Goal: Information Seeking & Learning: Learn about a topic

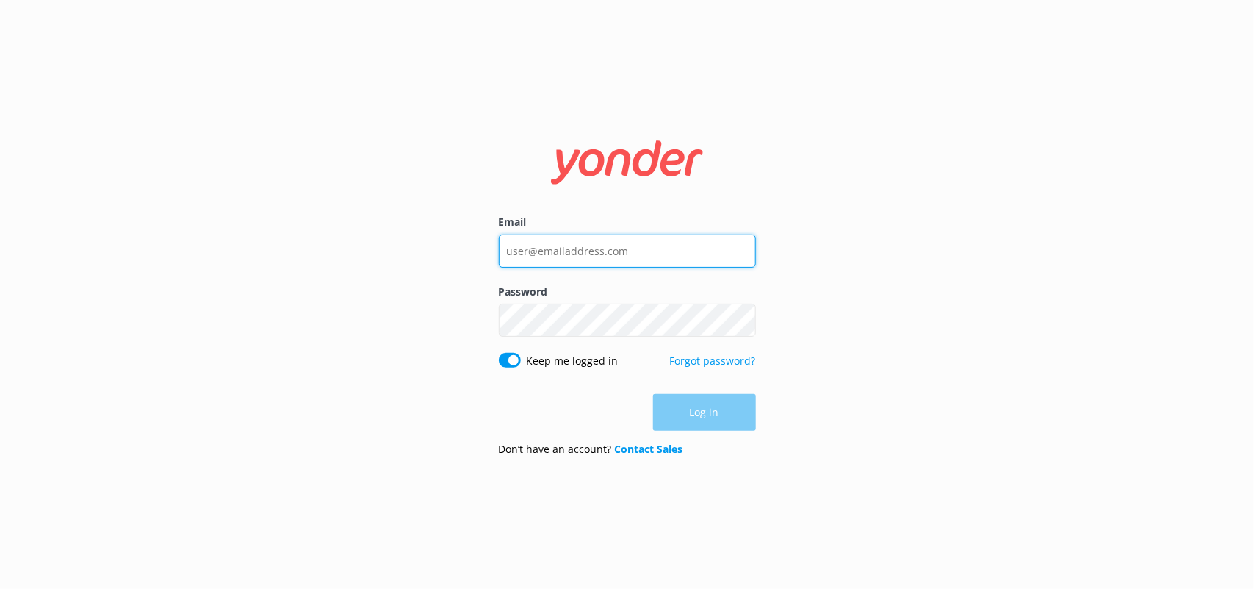
type input "[PERSON_NAME][EMAIL_ADDRESS][PERSON_NAME][DOMAIN_NAME]"
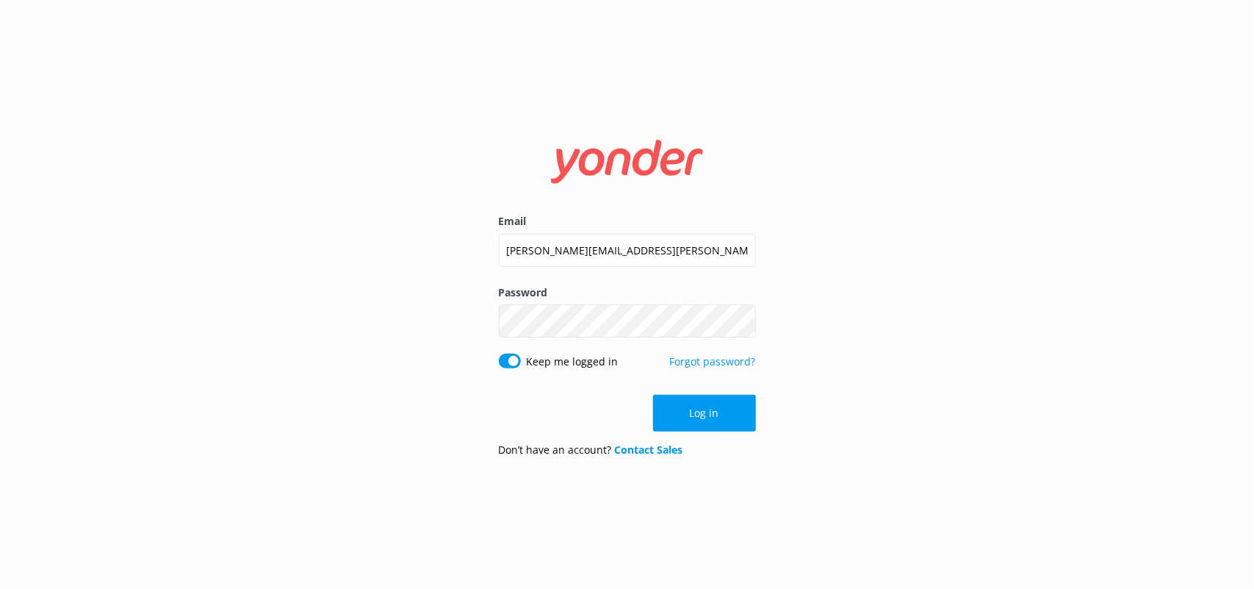
click at [717, 416] on div "Log in" at bounding box center [627, 413] width 257 height 37
click at [717, 416] on button "Log in" at bounding box center [704, 413] width 103 height 37
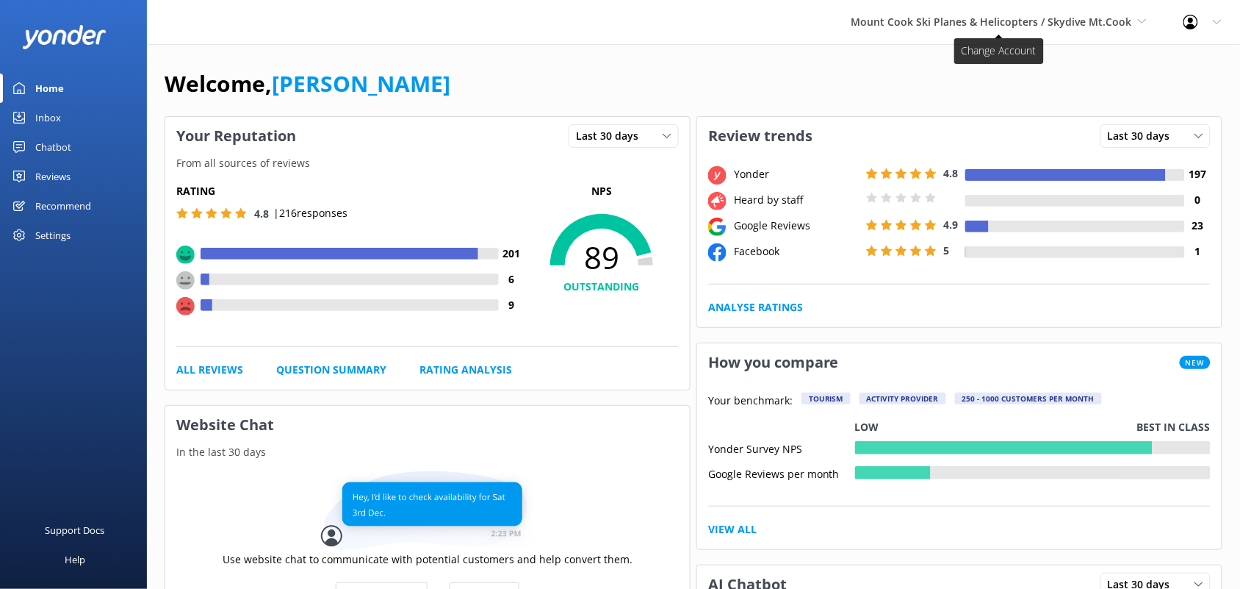
click at [916, 19] on span "Mount Cook Ski Planes & Helicopters / Skydive Mt.Cook" at bounding box center [992, 22] width 281 height 14
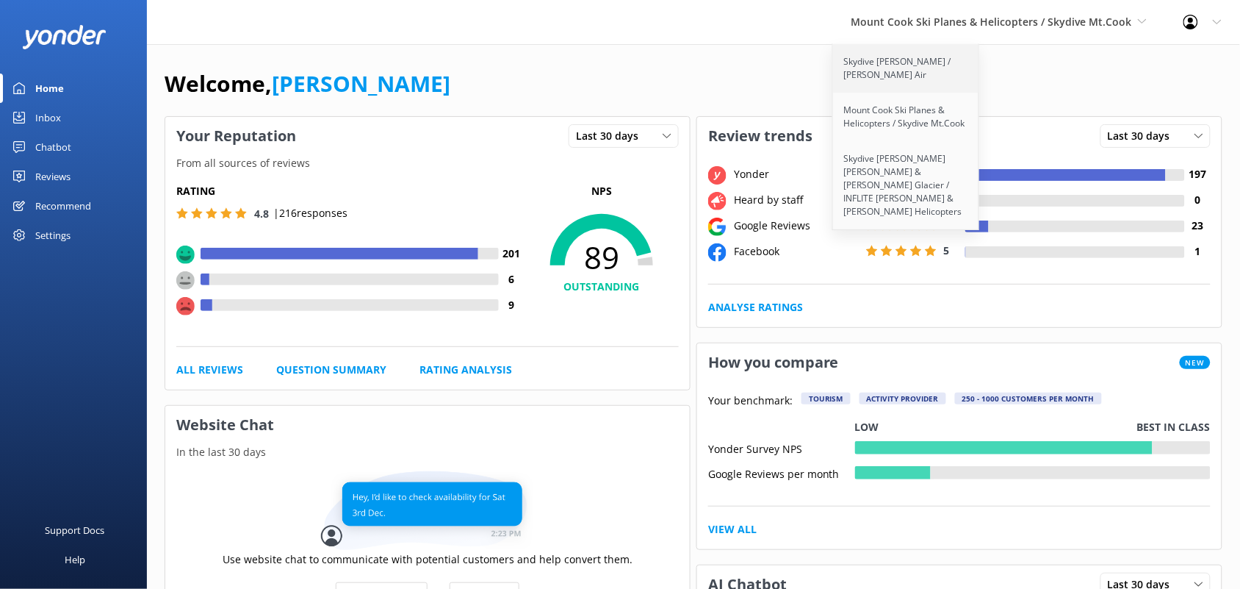
click at [884, 76] on link "Skydive [PERSON_NAME] / [PERSON_NAME] Air" at bounding box center [906, 68] width 147 height 49
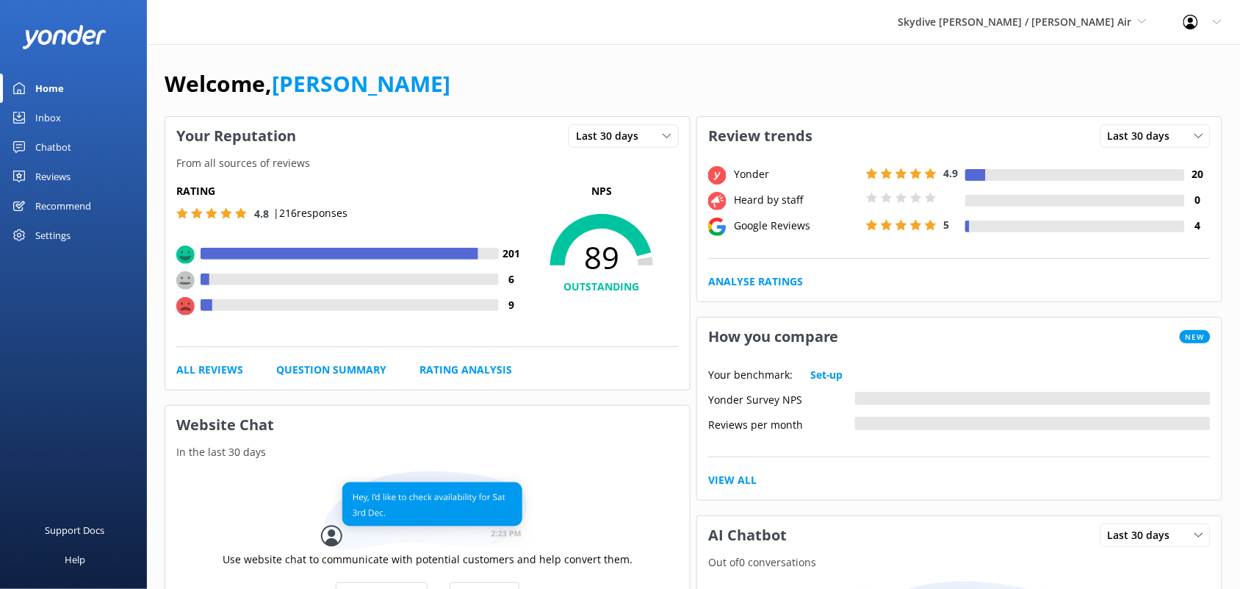
click at [61, 174] on div "Reviews" at bounding box center [52, 176] width 35 height 29
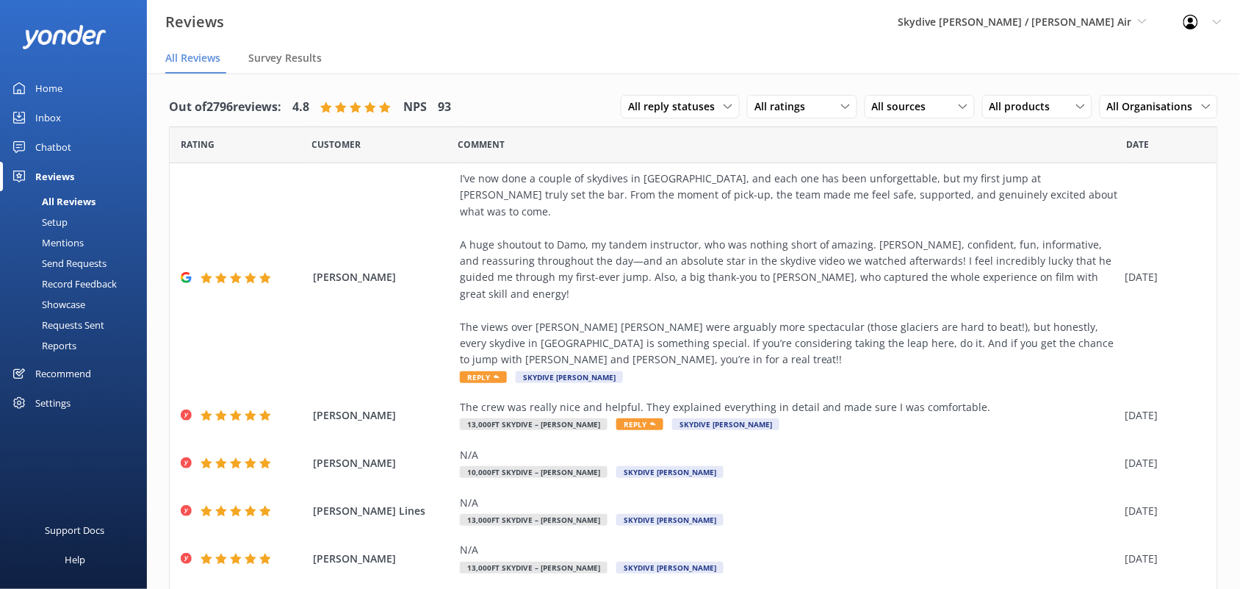
click at [75, 343] on div "Reports" at bounding box center [43, 345] width 68 height 21
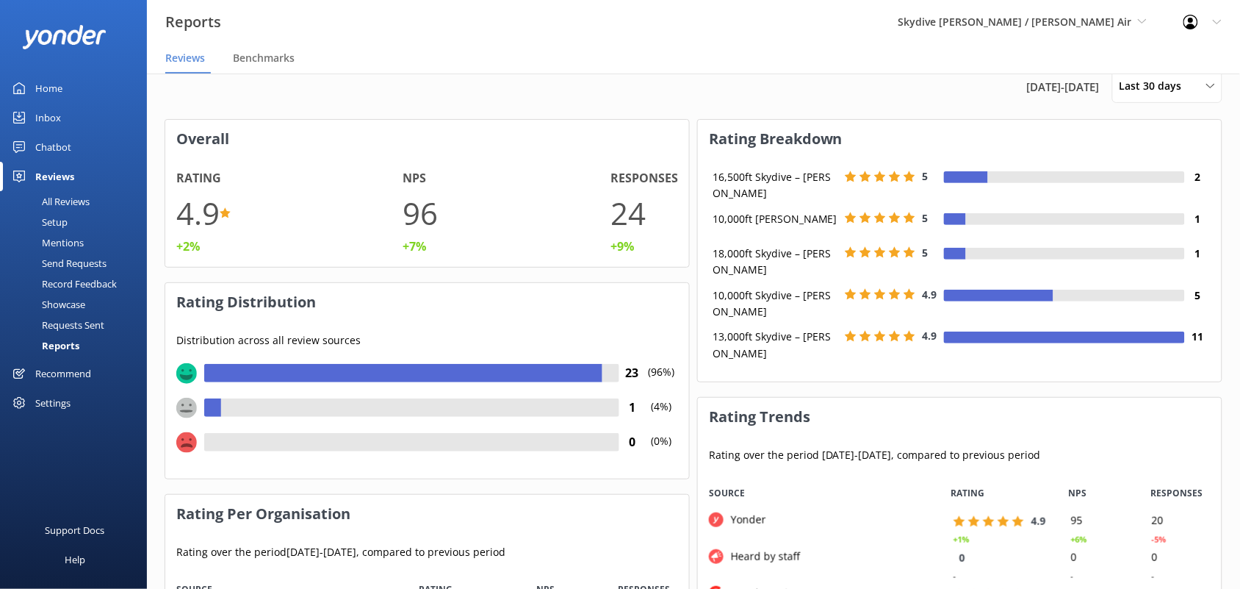
scroll to position [12, 0]
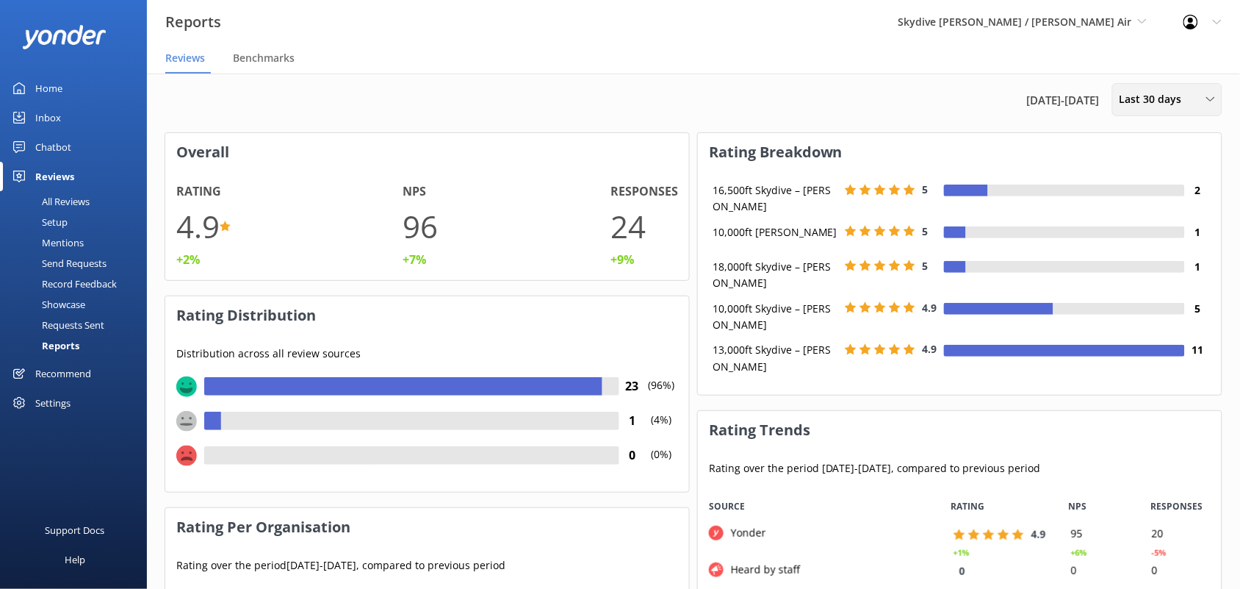
click at [1180, 107] on div "Last 30 days Last 7 days Last 30 days Last 90 days Last 180 days Custom" at bounding box center [1168, 99] width 110 height 33
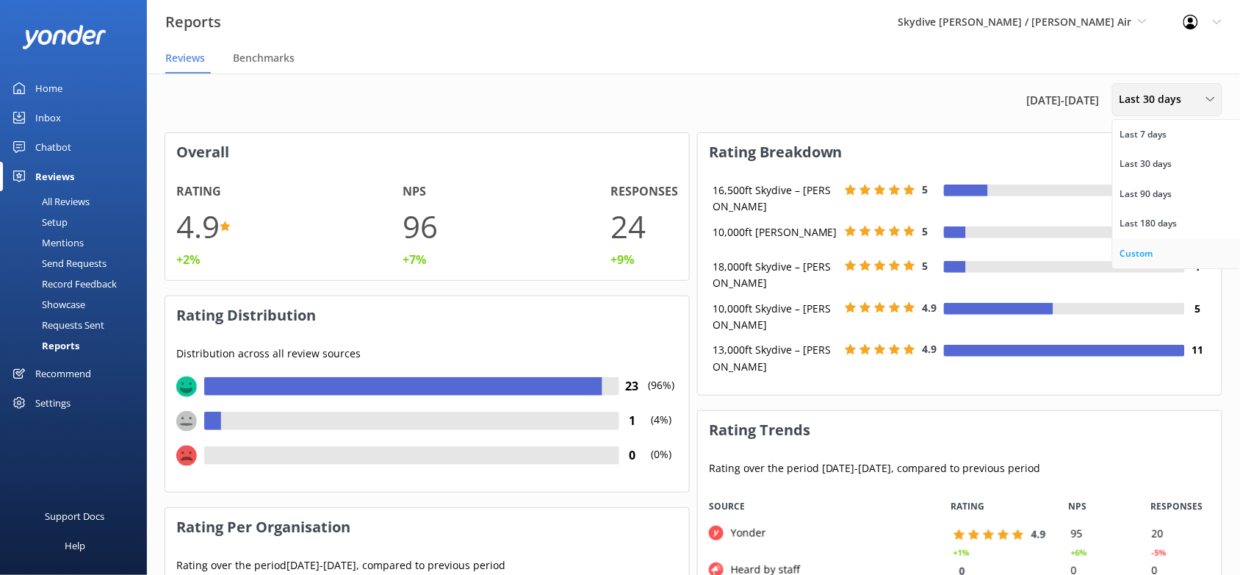
click at [1138, 251] on div "Custom" at bounding box center [1137, 253] width 33 height 15
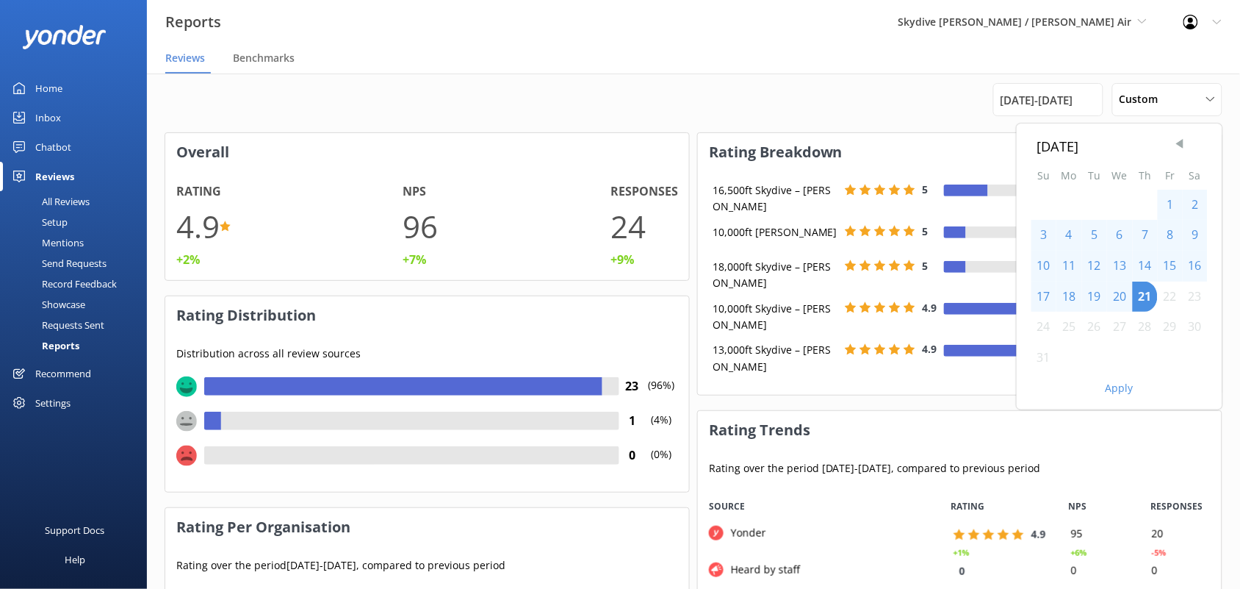
click at [1177, 147] on span "Previous Month" at bounding box center [1180, 144] width 15 height 15
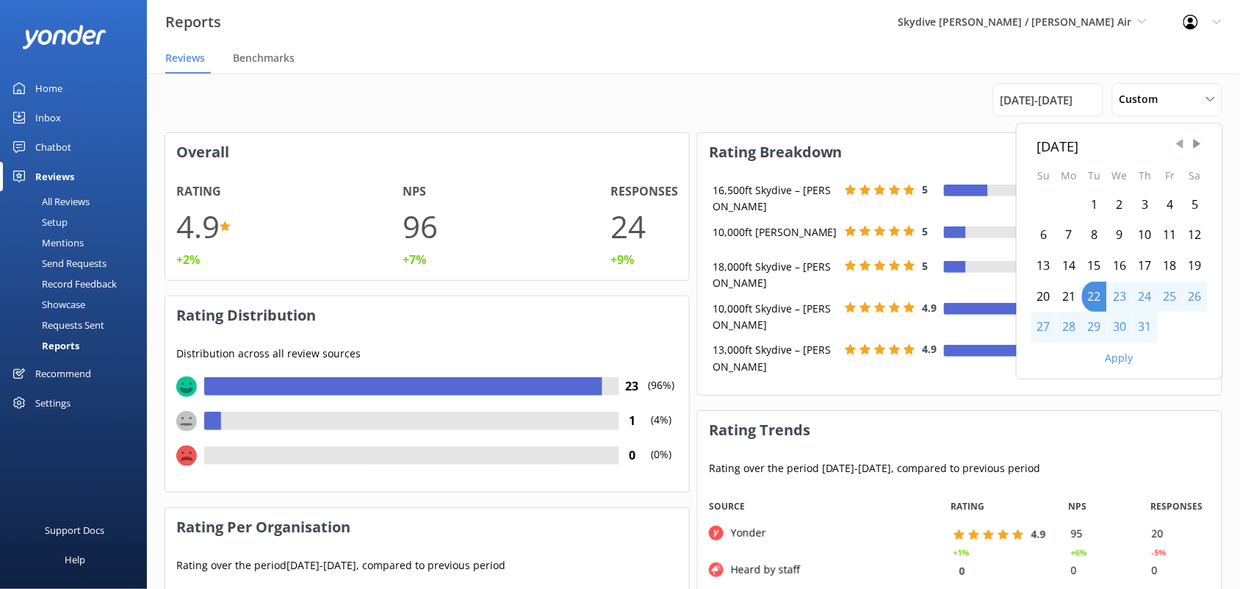
click at [1177, 147] on span "Previous Month" at bounding box center [1180, 144] width 15 height 15
click at [1041, 203] on div "1" at bounding box center [1044, 205] width 25 height 31
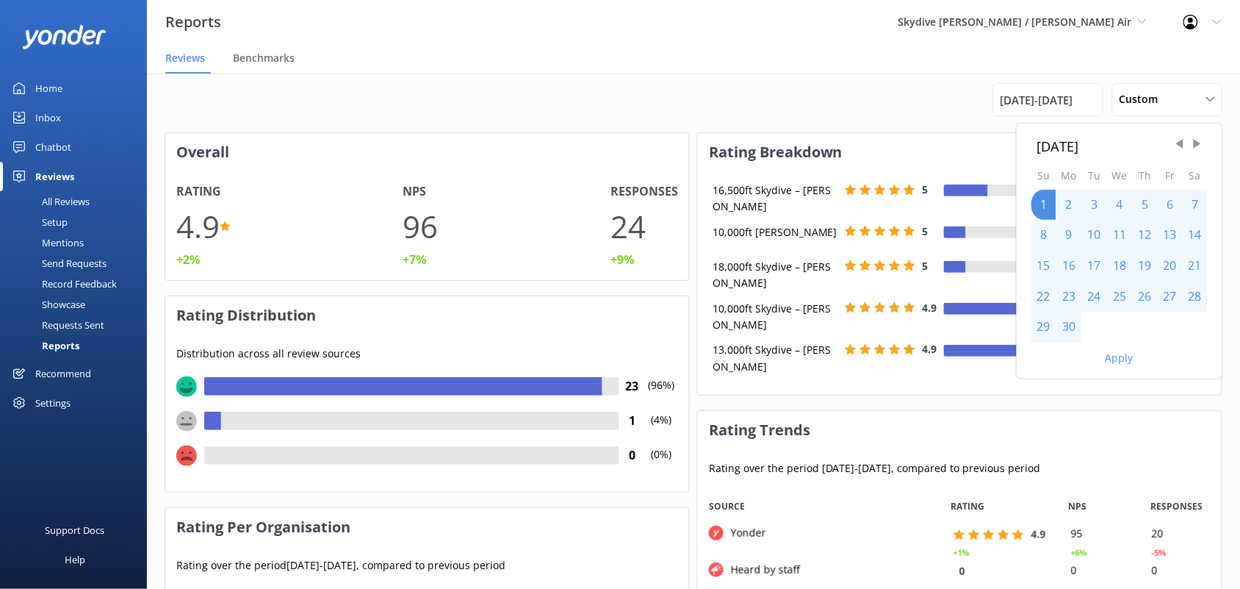
click at [1067, 329] on div "30" at bounding box center [1070, 327] width 26 height 31
click at [1108, 359] on button "Apply" at bounding box center [1120, 358] width 28 height 10
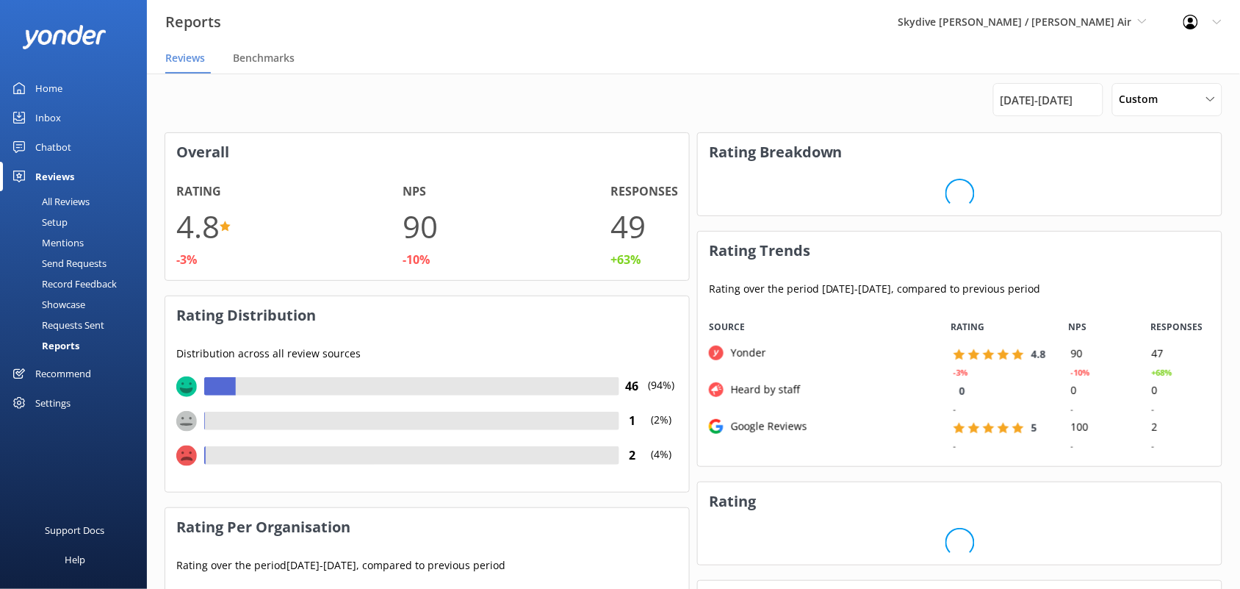
scroll to position [71, 511]
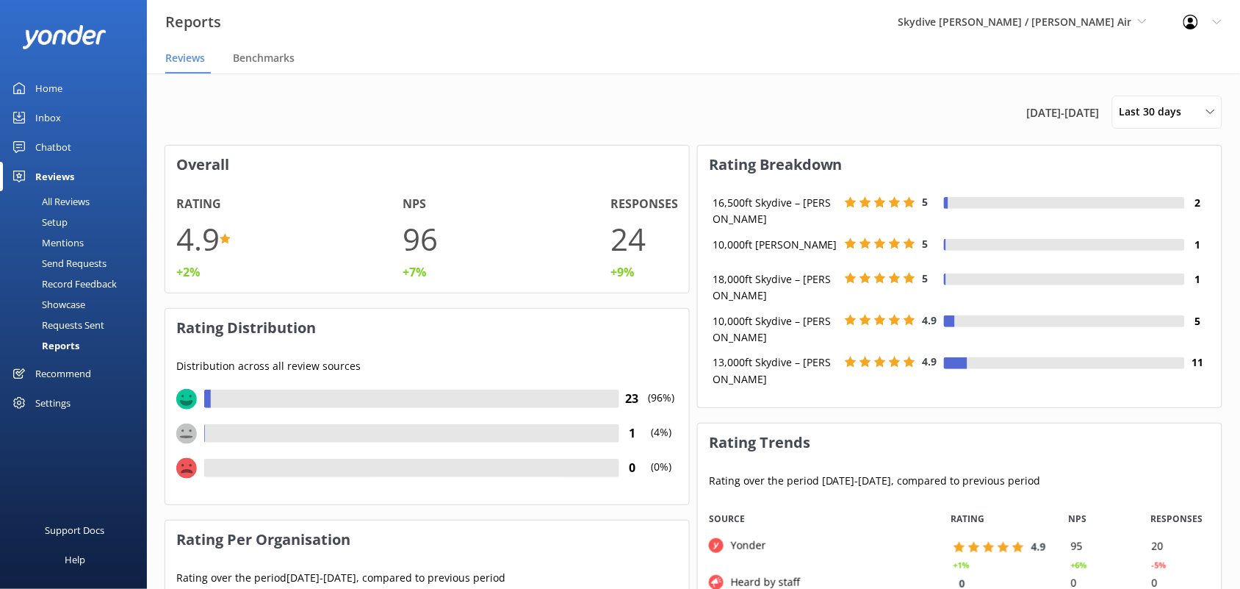
scroll to position [144, 511]
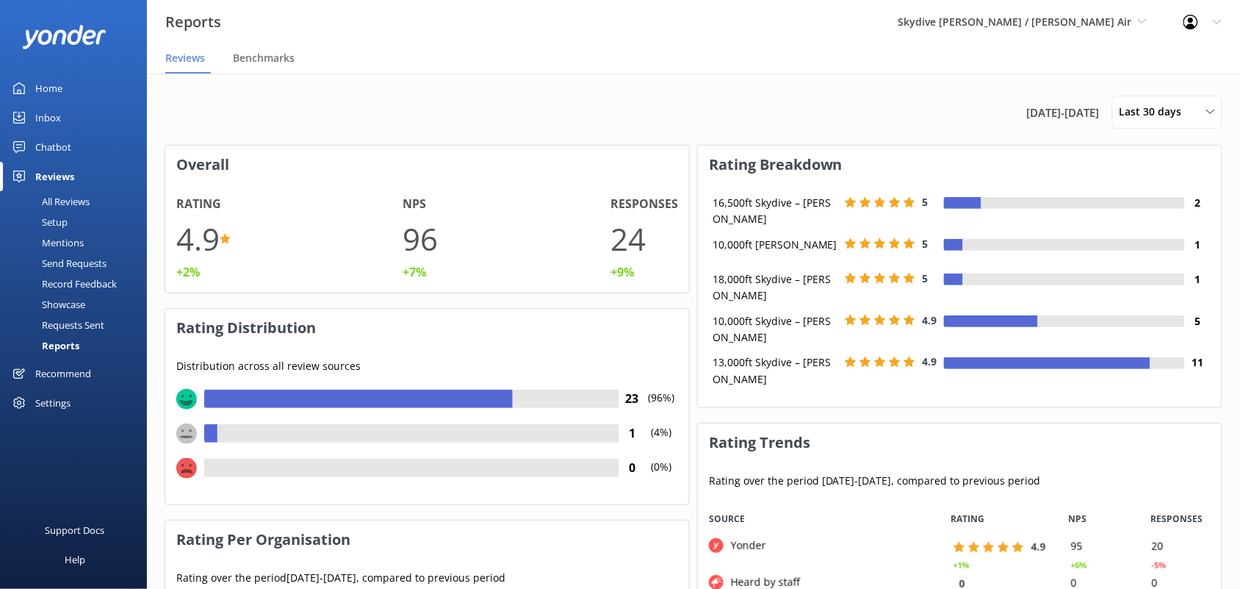
click at [1044, 15] on span "Skydive [PERSON_NAME] / [PERSON_NAME] Air" at bounding box center [1016, 22] width 234 height 14
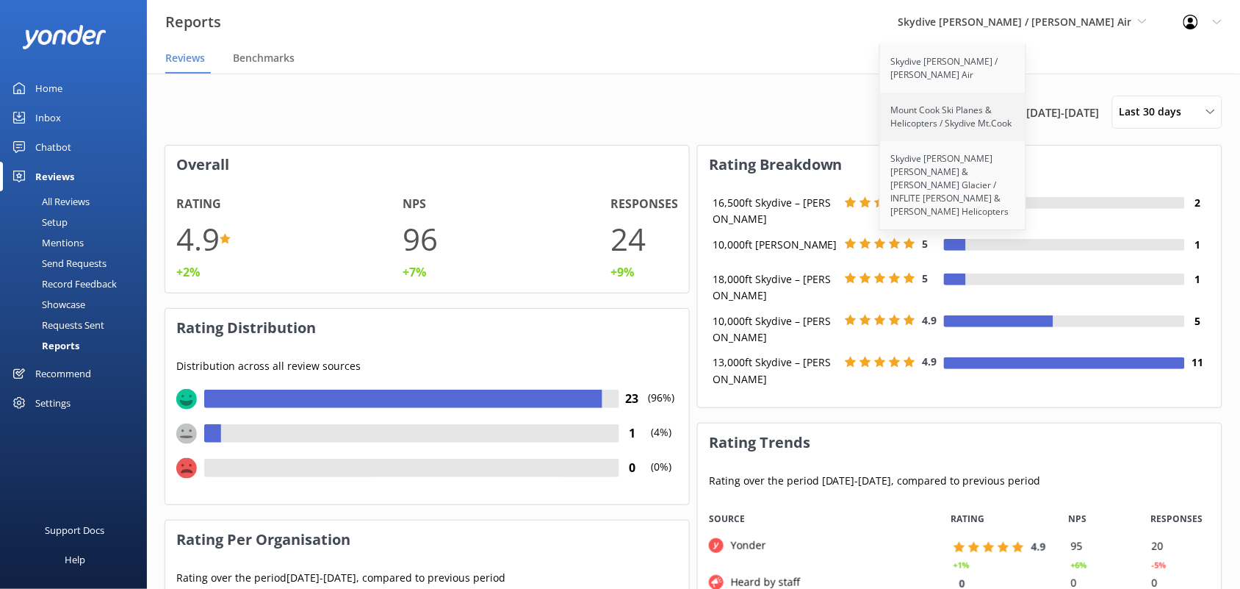
click at [964, 110] on link "Mount Cook Ski Planes & Helicopters / Skydive Mt.Cook" at bounding box center [953, 117] width 147 height 49
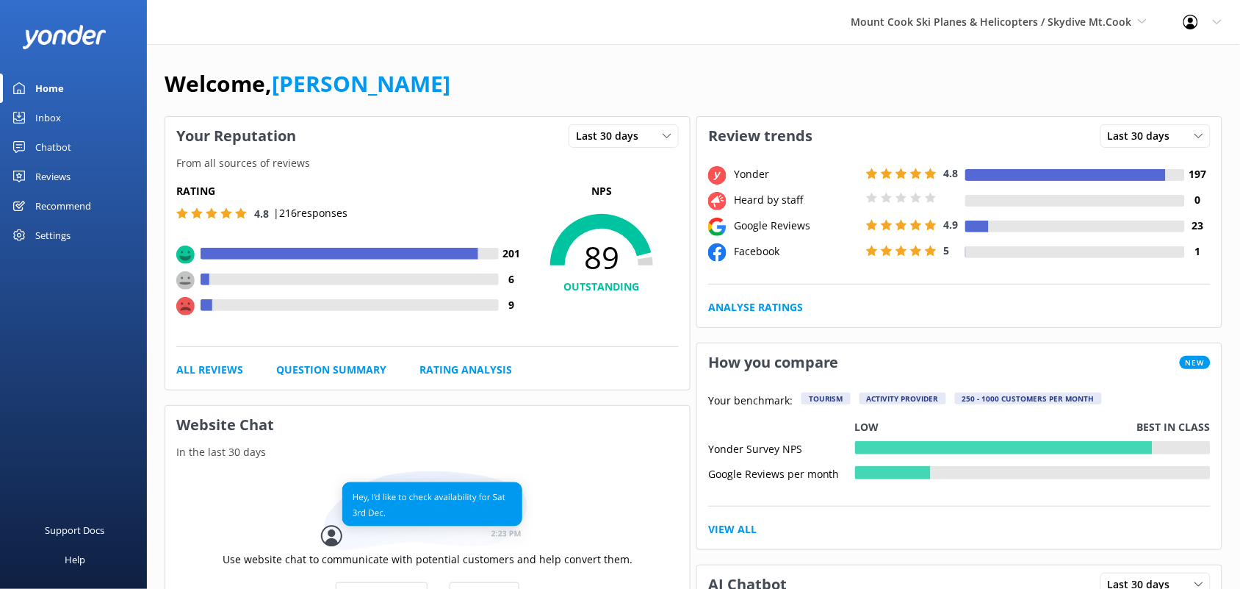
click at [65, 180] on div "Reviews" at bounding box center [52, 176] width 35 height 29
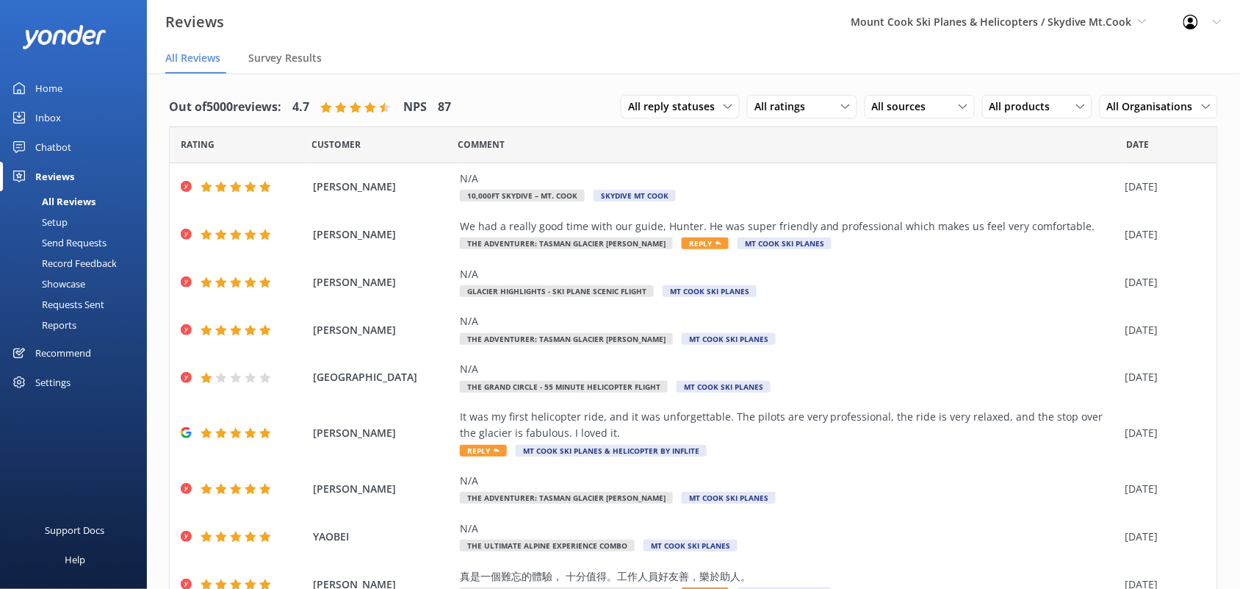
click at [67, 324] on div "Reports" at bounding box center [43, 325] width 68 height 21
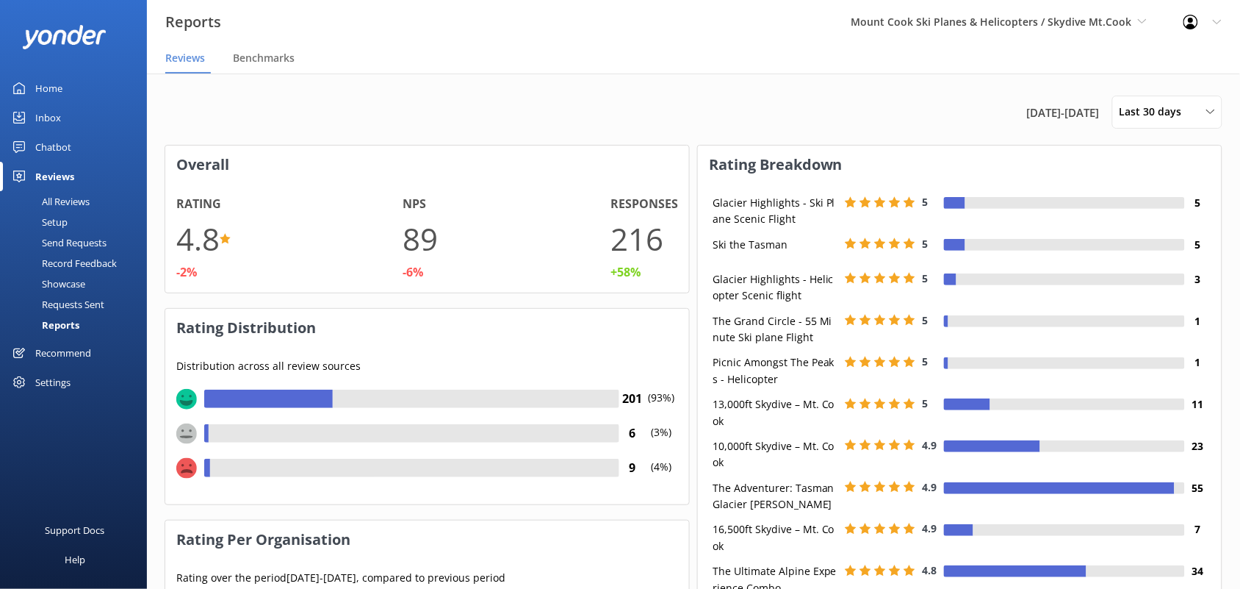
scroll to position [15, 15]
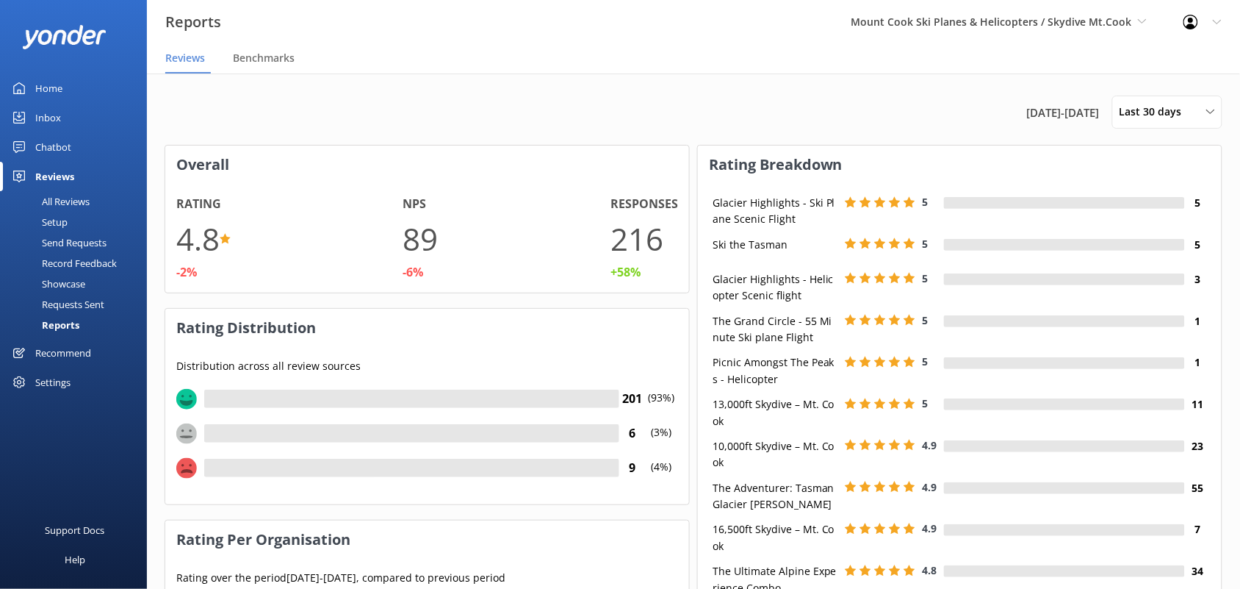
scroll to position [15, 15]
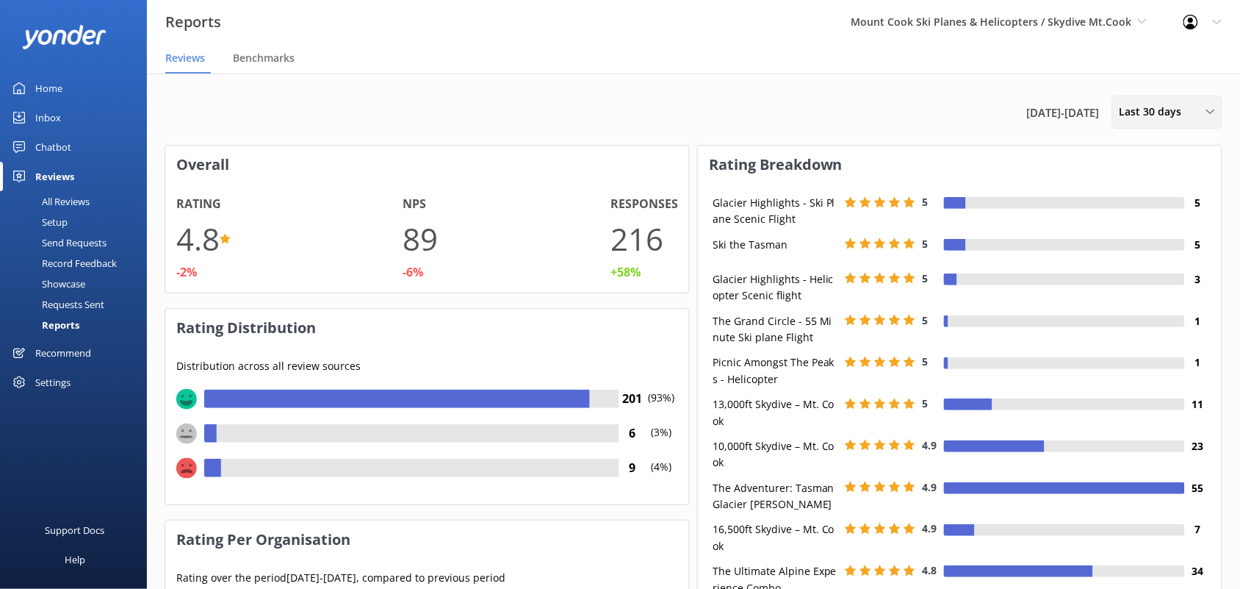
click at [1159, 112] on span "Last 30 days" at bounding box center [1155, 112] width 71 height 16
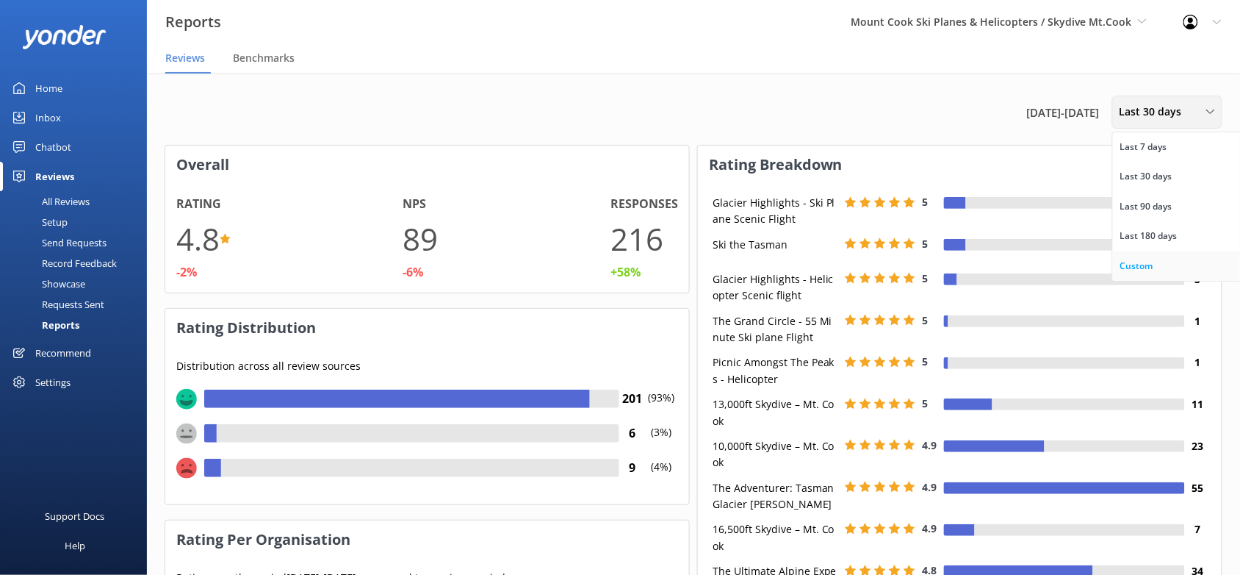
click at [1132, 262] on div "Custom" at bounding box center [1137, 266] width 33 height 15
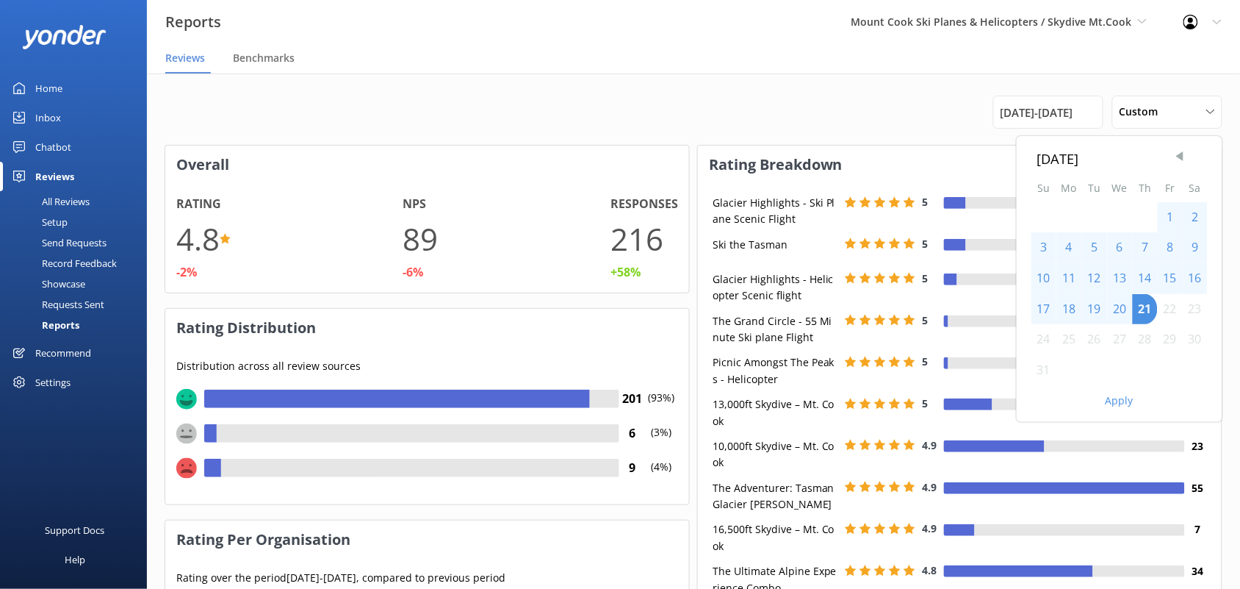
click at [1180, 159] on span "Previous Month" at bounding box center [1180, 156] width 15 height 15
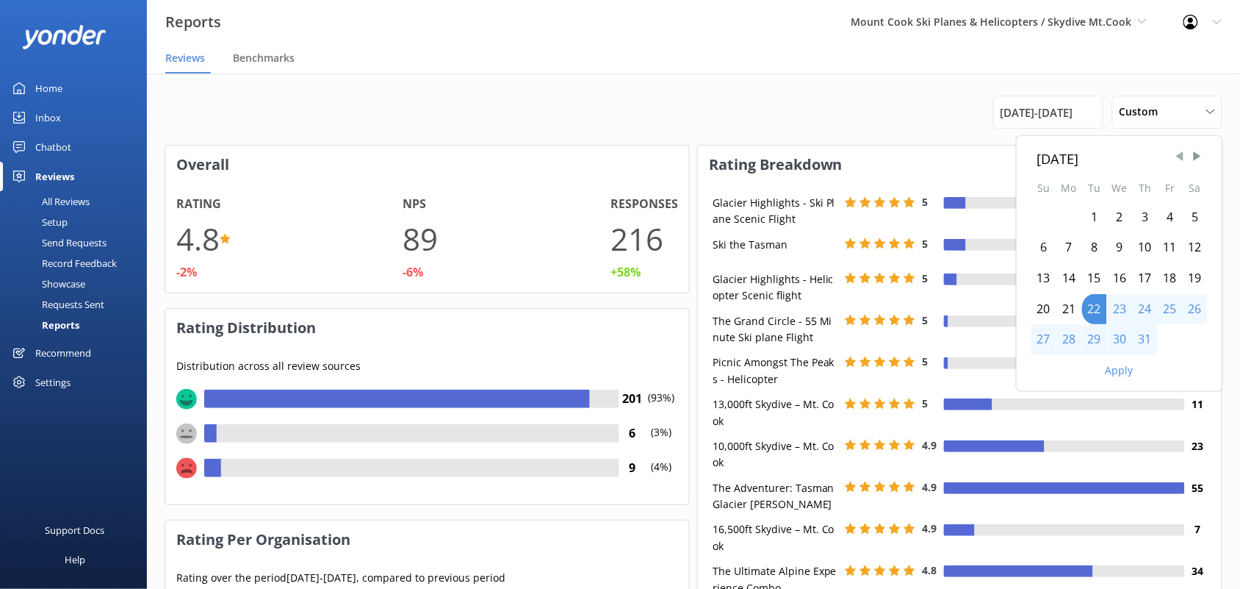
click at [1180, 159] on span "Previous Month" at bounding box center [1180, 156] width 15 height 15
click at [1044, 215] on div "1" at bounding box center [1044, 217] width 25 height 31
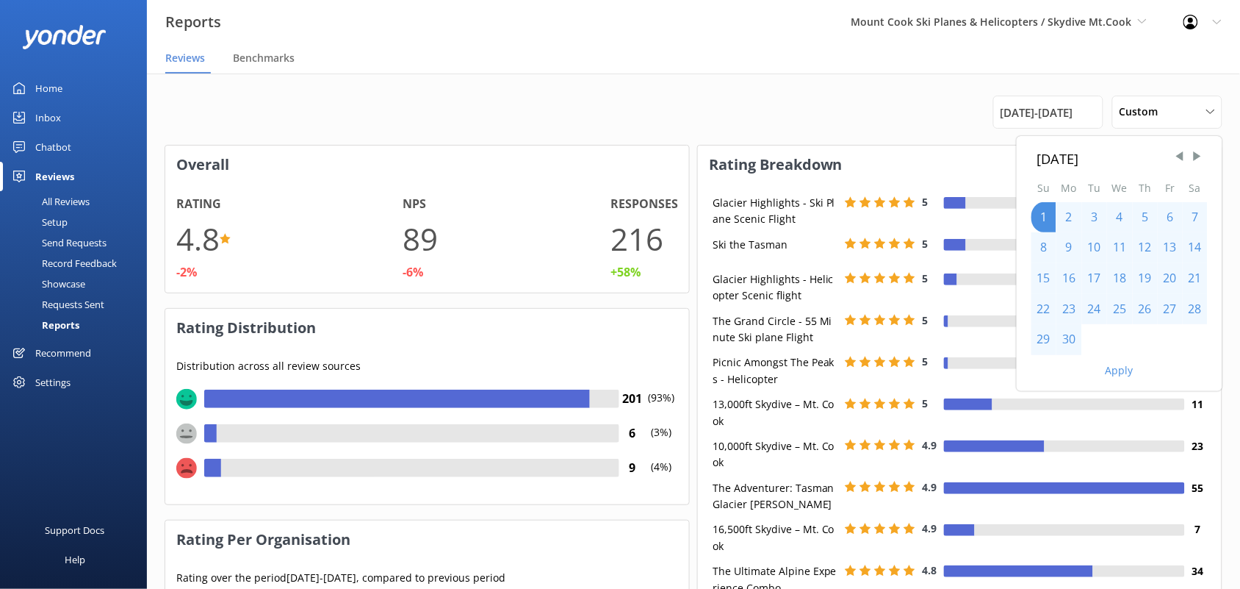
click at [1071, 346] on div "30" at bounding box center [1070, 339] width 26 height 31
click at [1132, 372] on button "Apply" at bounding box center [1120, 370] width 28 height 10
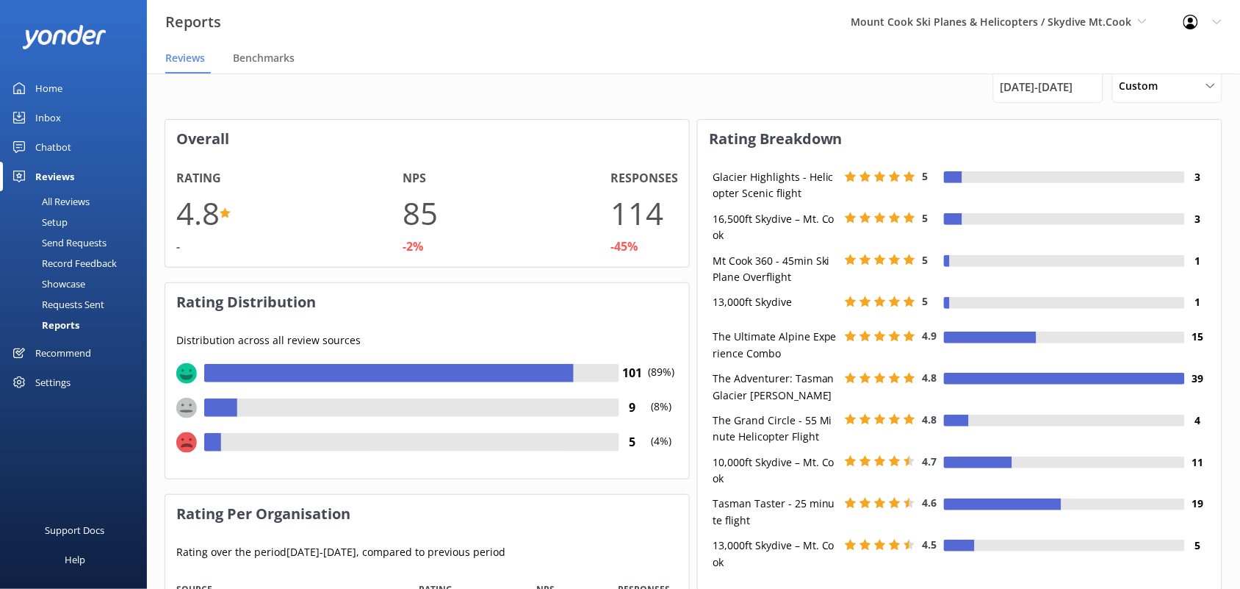
scroll to position [2, 0]
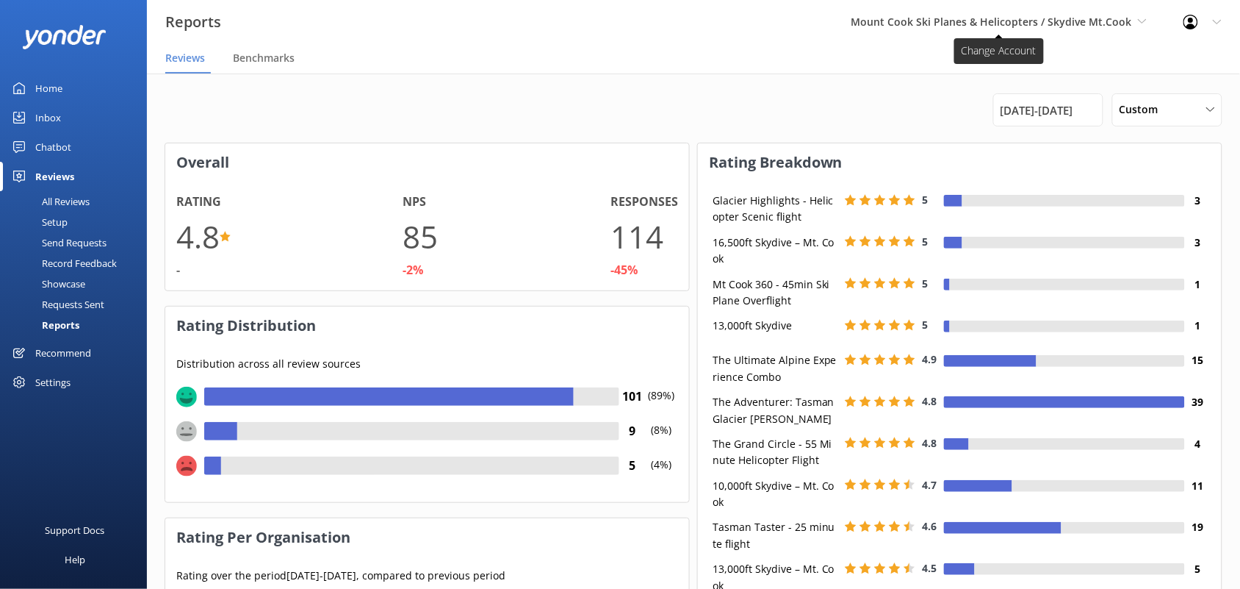
click at [946, 24] on span "Mount Cook Ski Planes & Helicopters / Skydive Mt.Cook" at bounding box center [992, 22] width 281 height 14
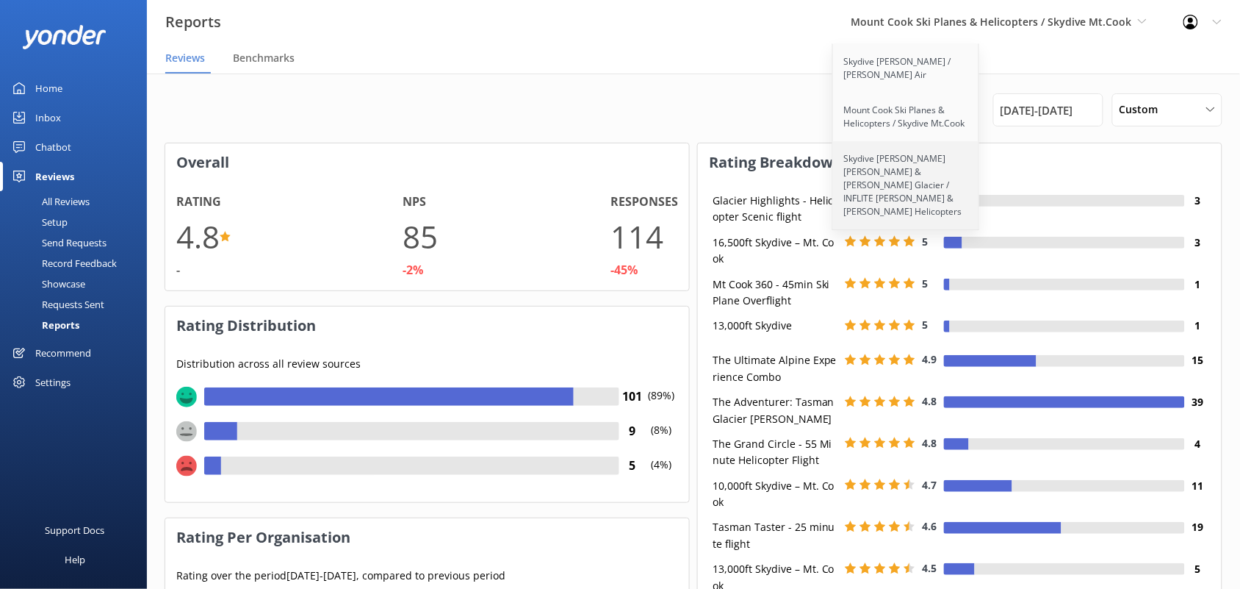
click at [891, 164] on link "Skydive [PERSON_NAME] [PERSON_NAME] & [PERSON_NAME] Glacier / INFLITE [PERSON_N…" at bounding box center [906, 185] width 147 height 88
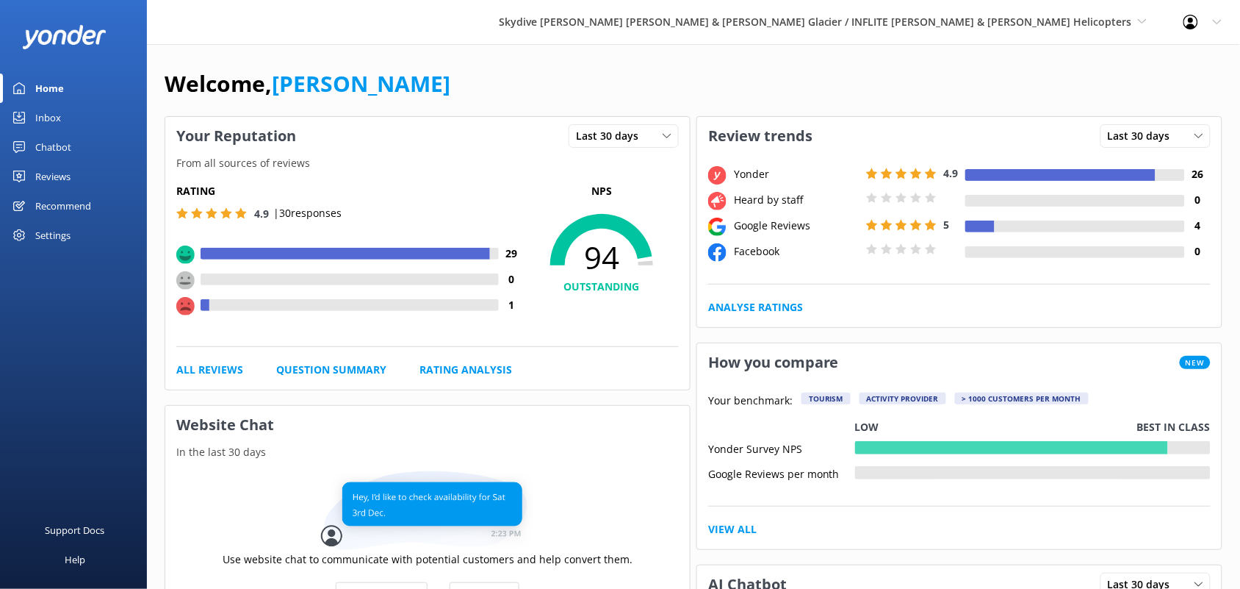
click at [56, 185] on div "Reviews" at bounding box center [52, 176] width 35 height 29
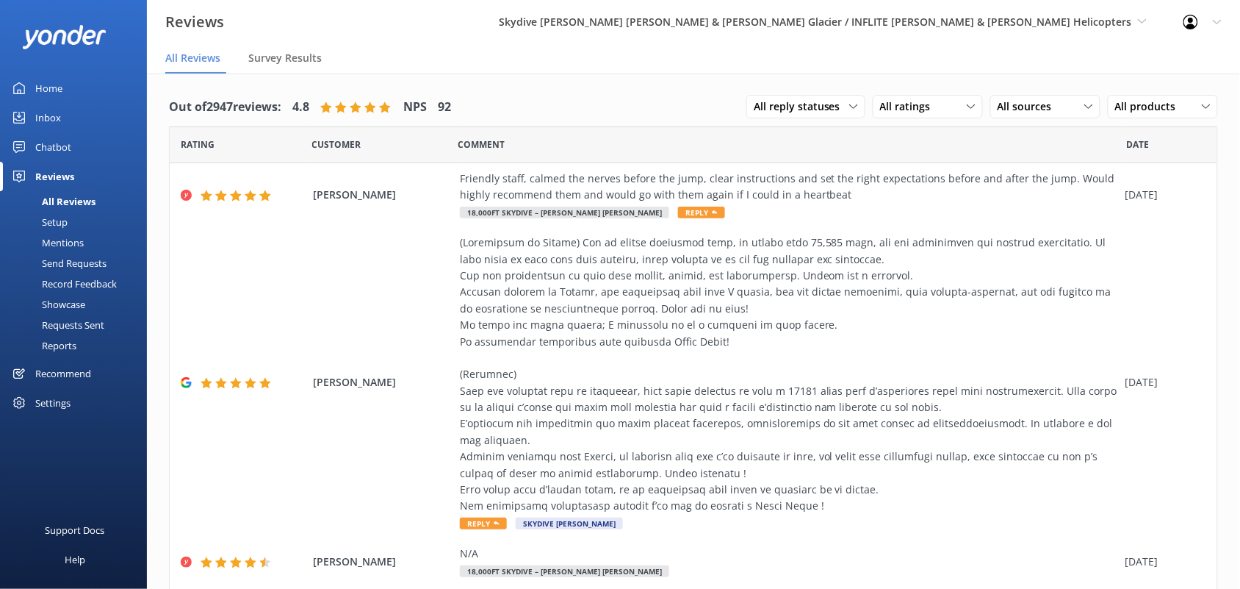
click at [67, 343] on div "Reports" at bounding box center [43, 345] width 68 height 21
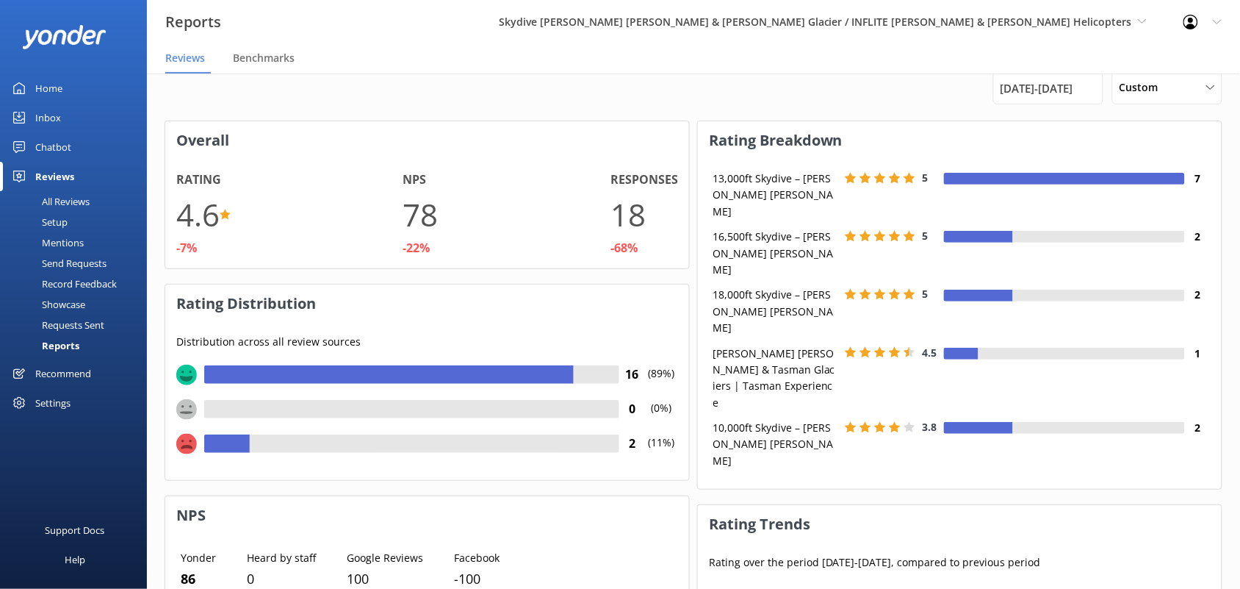
scroll to position [11, 0]
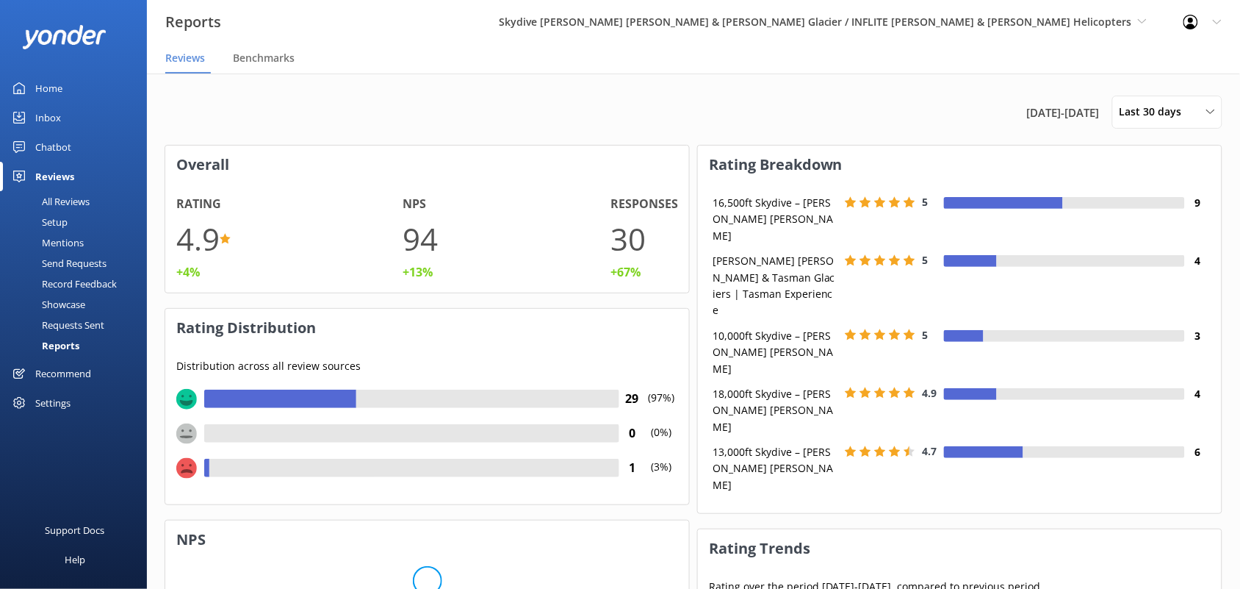
scroll to position [181, 511]
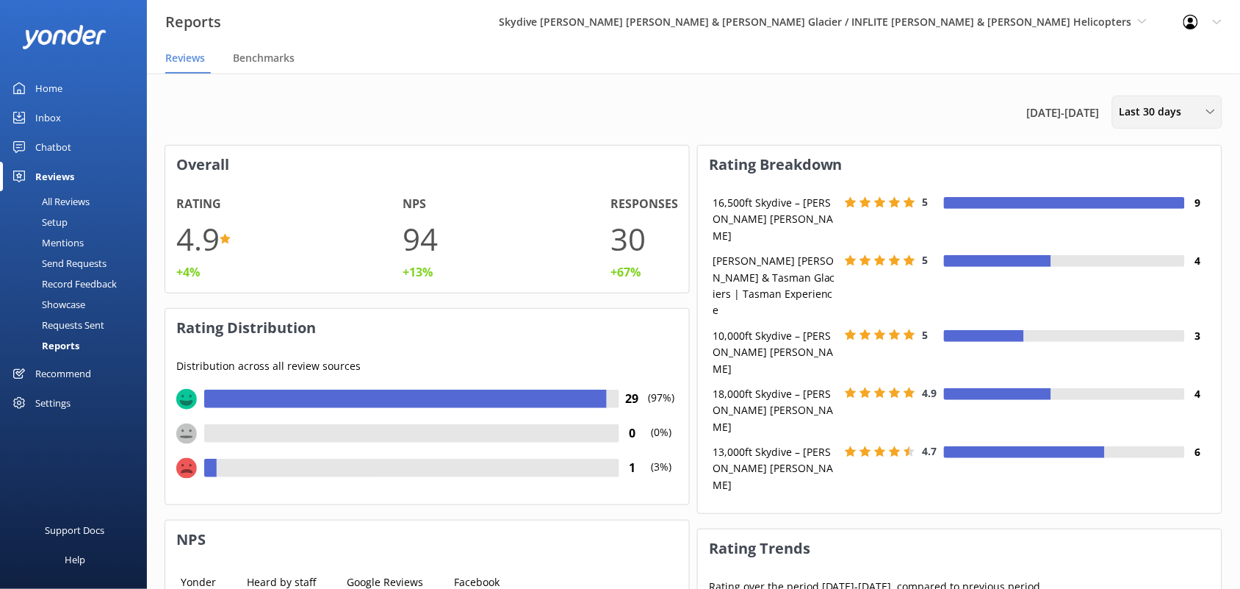
click at [1147, 115] on span "Last 30 days" at bounding box center [1155, 112] width 71 height 16
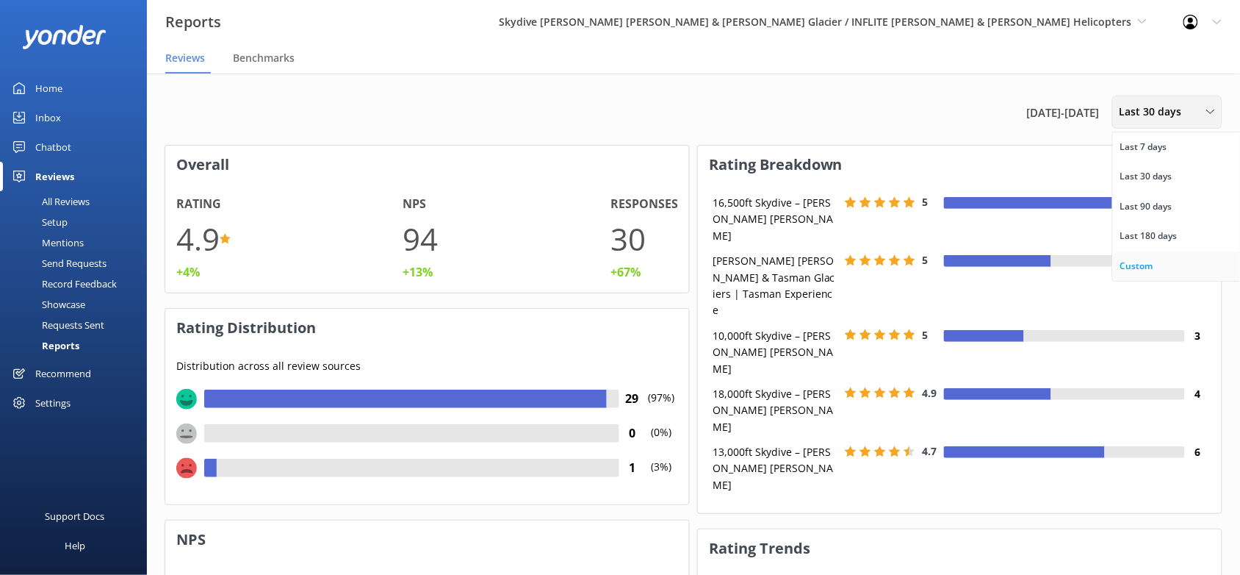
click at [1143, 259] on div "Custom" at bounding box center [1137, 266] width 33 height 15
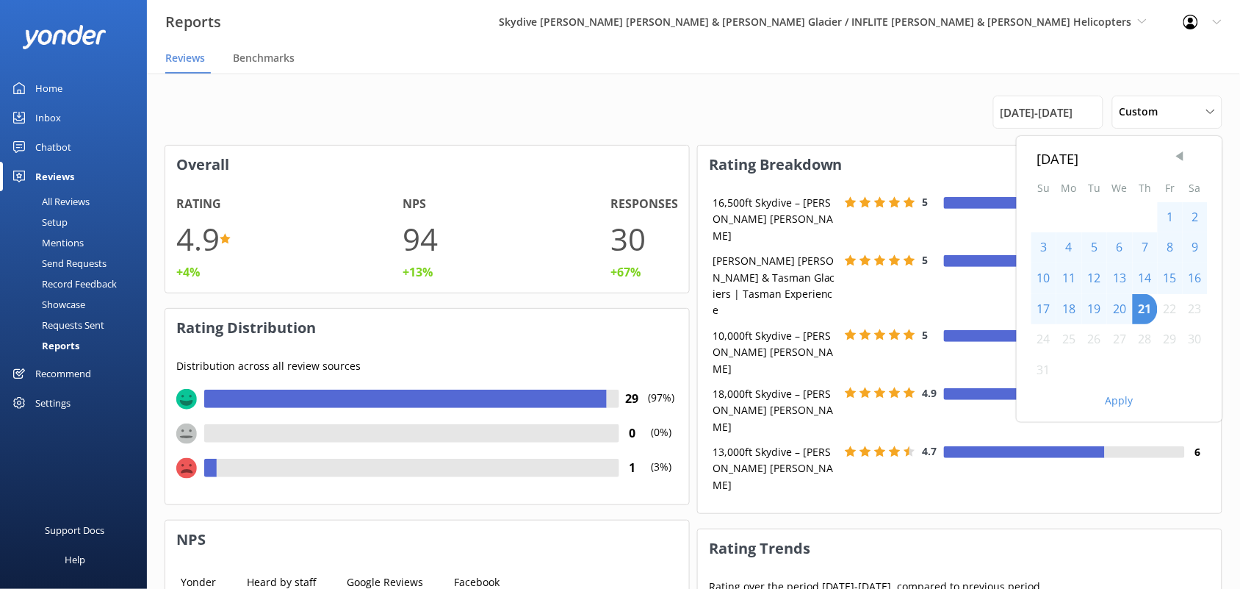
click at [1187, 158] on span "Previous Month" at bounding box center [1180, 156] width 15 height 15
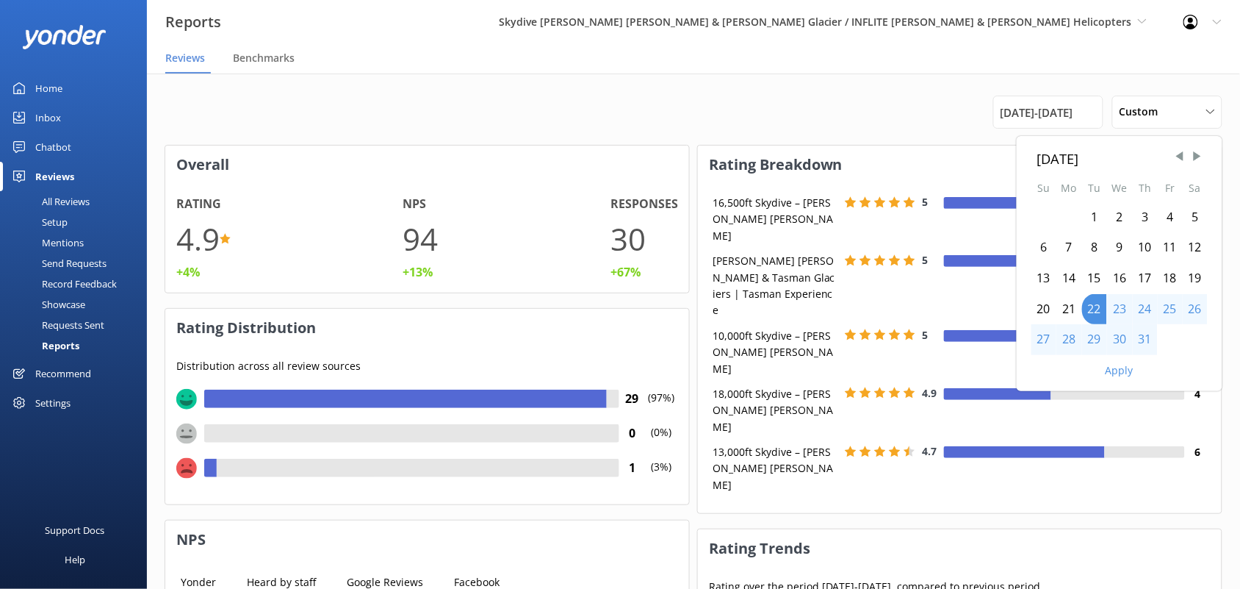
click at [1090, 218] on div "1" at bounding box center [1094, 217] width 25 height 31
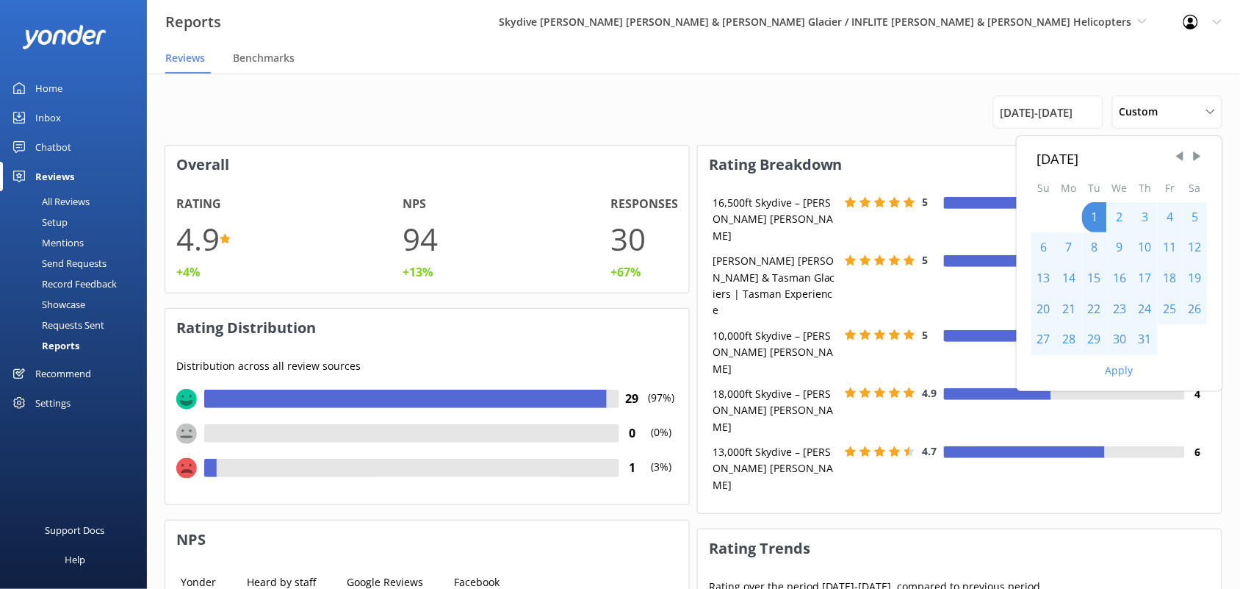
click at [1141, 340] on div "31" at bounding box center [1145, 339] width 25 height 31
click at [1123, 372] on button "Apply" at bounding box center [1120, 370] width 28 height 10
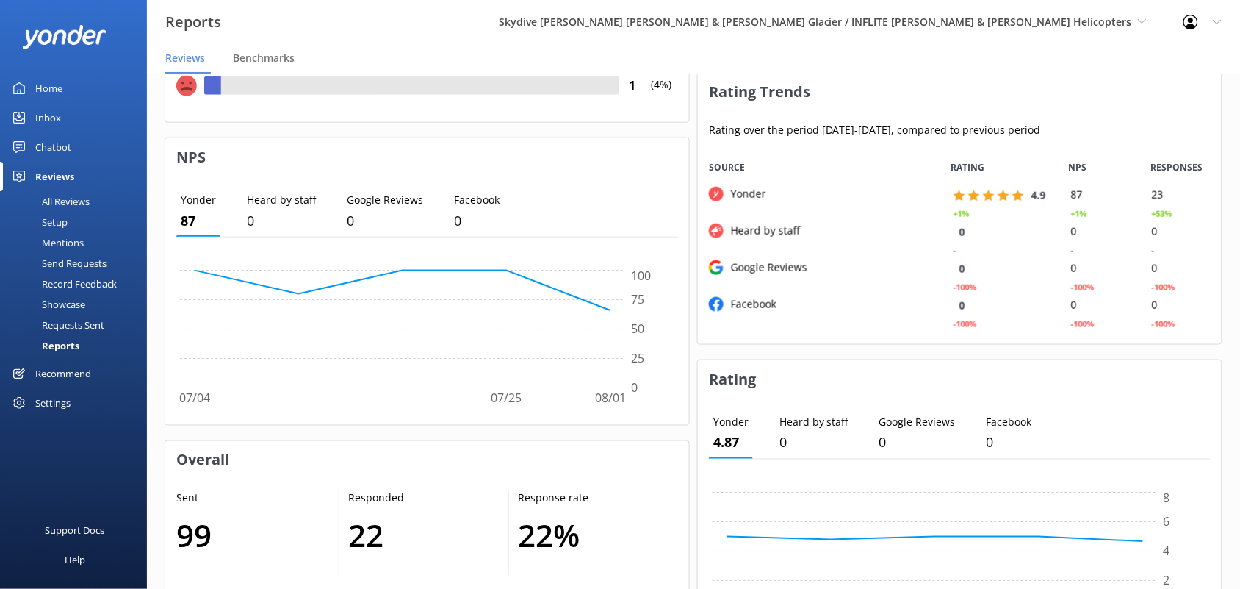
scroll to position [132, 0]
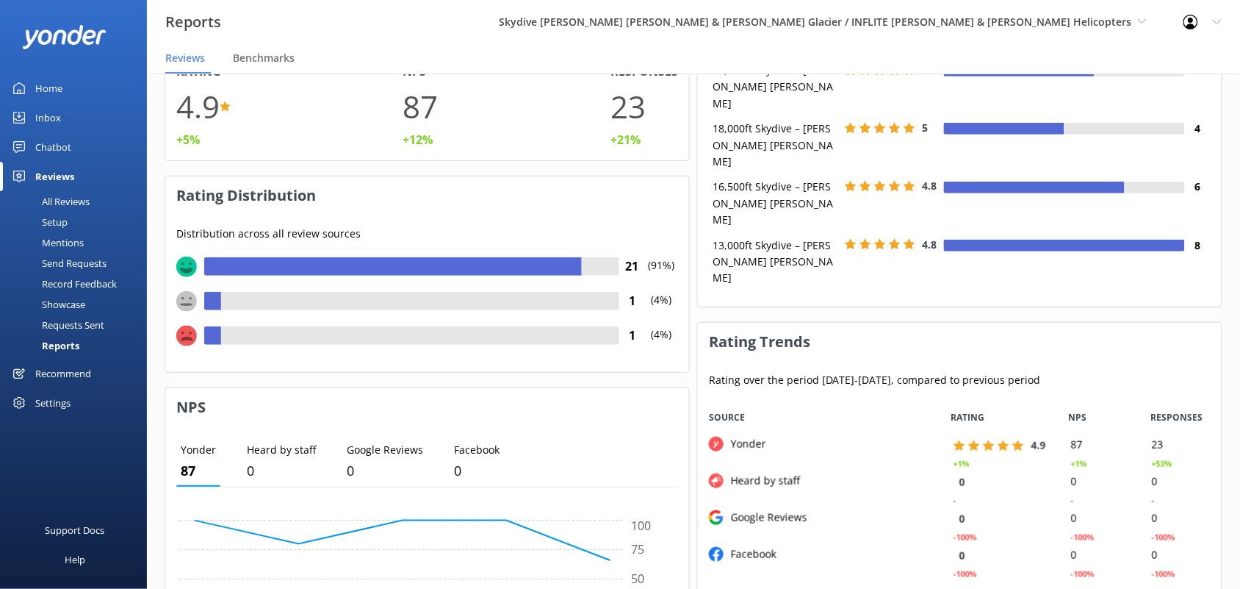
click at [76, 197] on div "All Reviews" at bounding box center [49, 201] width 81 height 21
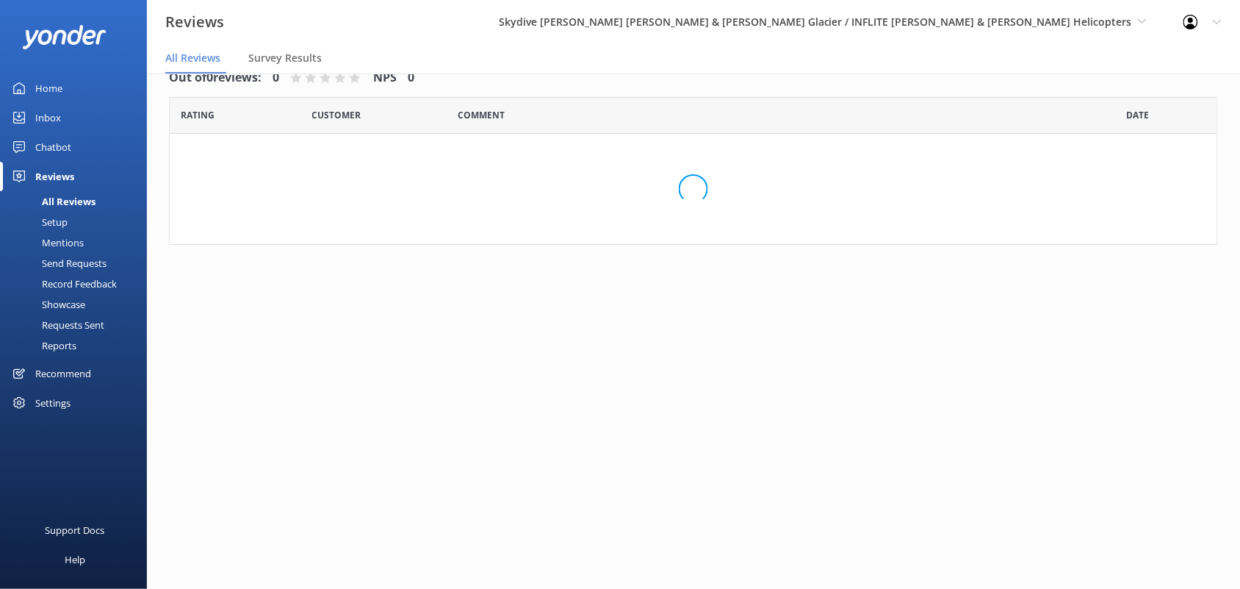
scroll to position [29, 0]
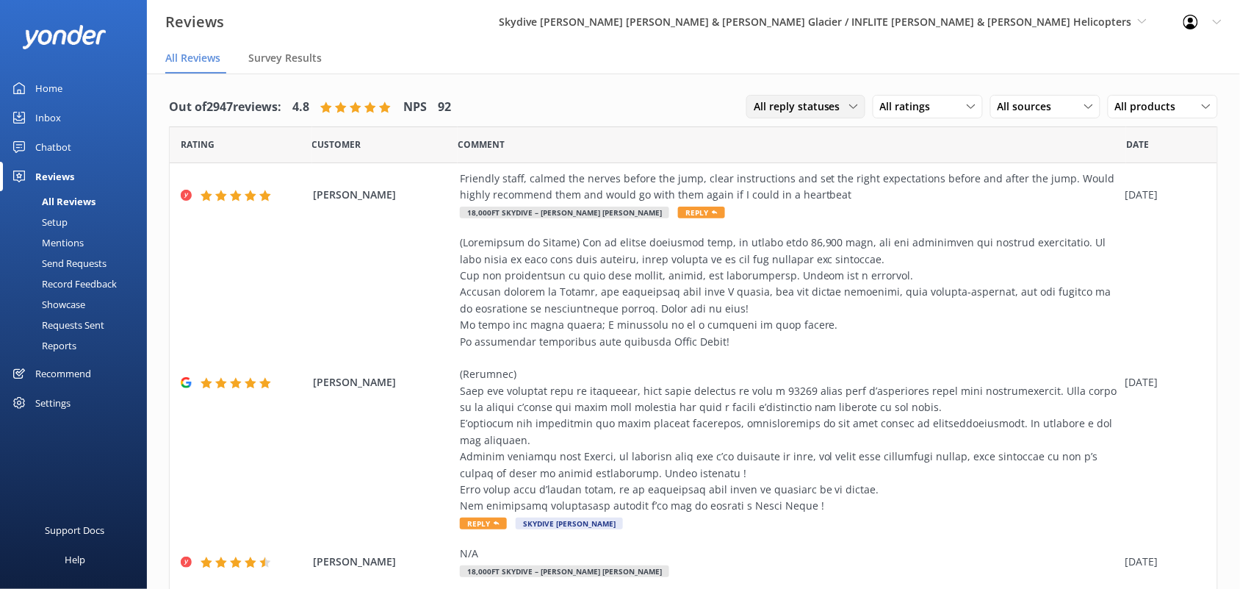
click at [828, 109] on span "All reply statuses" at bounding box center [802, 106] width 96 height 16
click at [901, 101] on span "All ratings" at bounding box center [910, 106] width 60 height 16
click at [899, 219] on div "Detractors" at bounding box center [928, 226] width 68 height 15
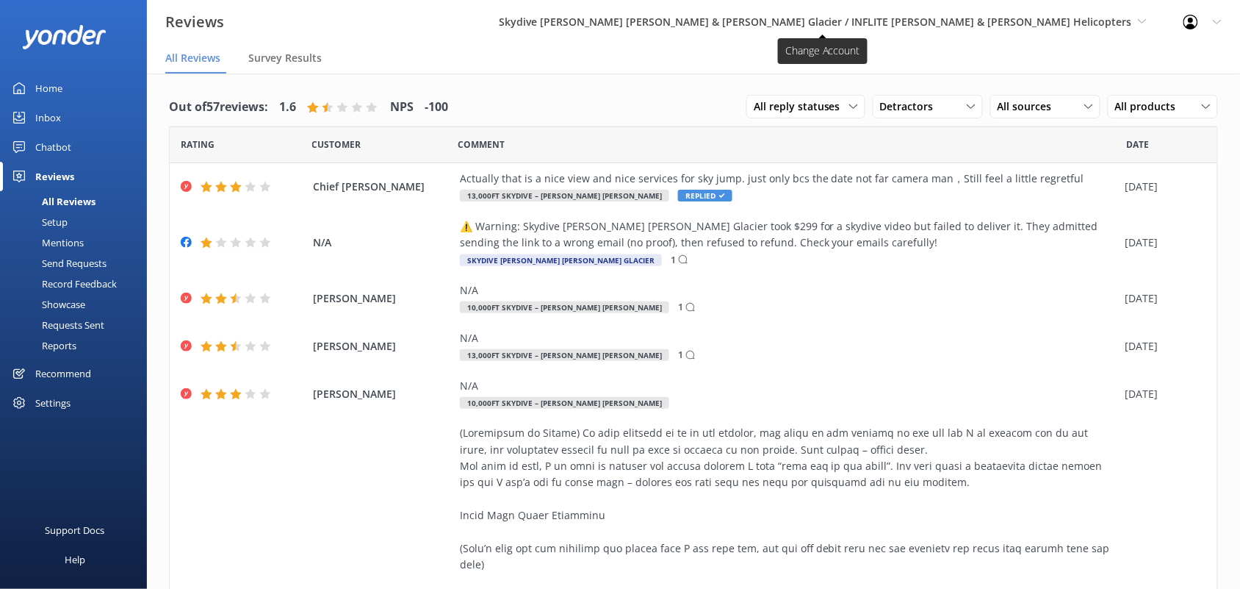
click at [1045, 19] on span "Skydive [PERSON_NAME] [PERSON_NAME] & [PERSON_NAME] Glacier / INFLITE [PERSON_N…" at bounding box center [815, 22] width 633 height 14
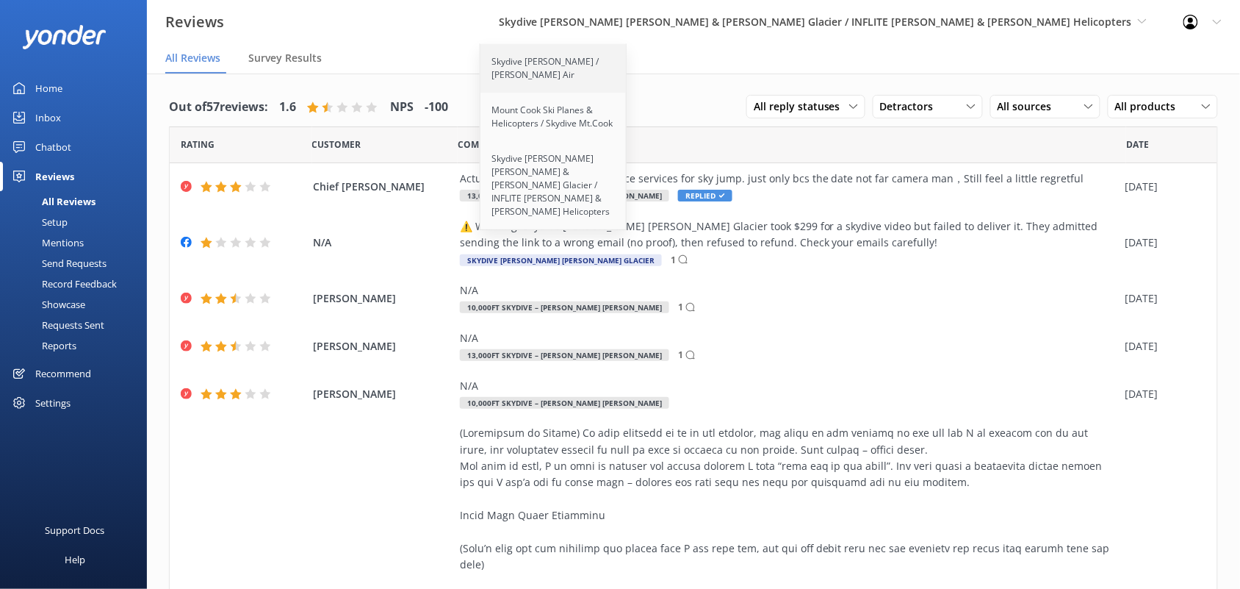
click at [628, 63] on link "Skydive [PERSON_NAME] / [PERSON_NAME] Air" at bounding box center [554, 68] width 147 height 49
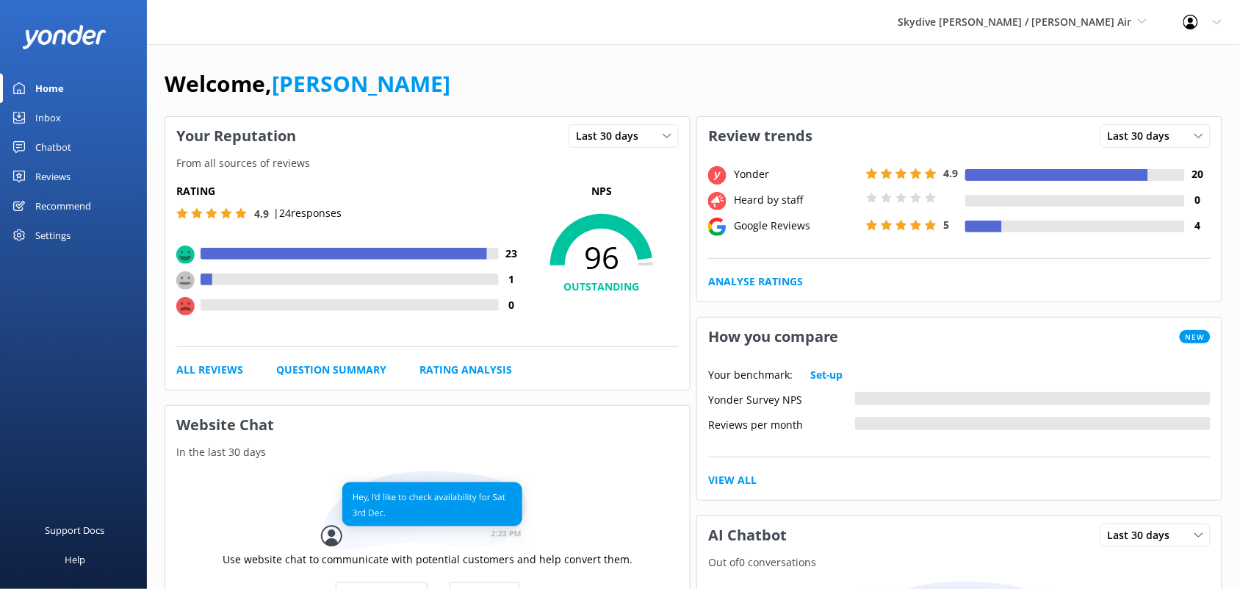
click at [52, 177] on div "Reviews" at bounding box center [52, 176] width 35 height 29
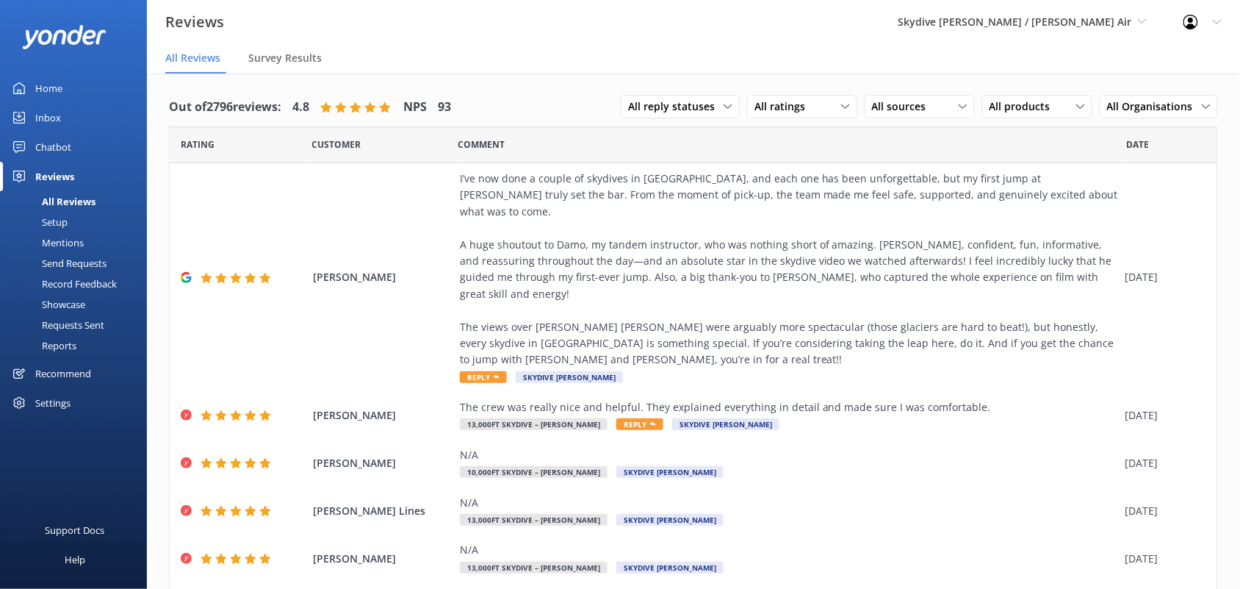
click at [68, 346] on div "Reports" at bounding box center [43, 345] width 68 height 21
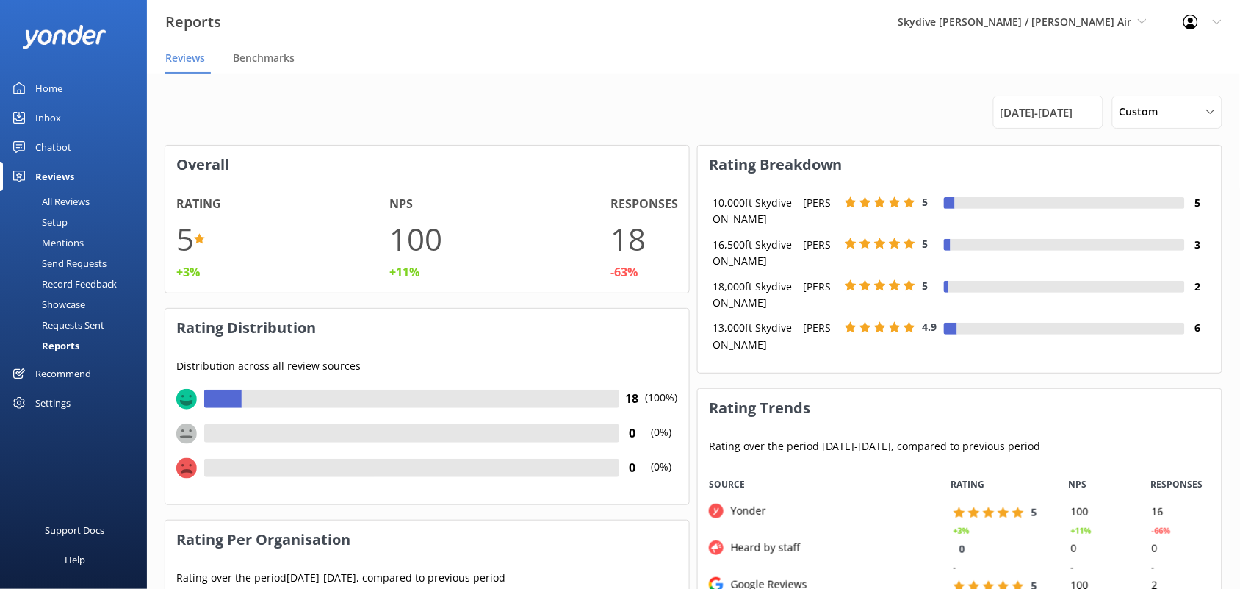
scroll to position [144, 511]
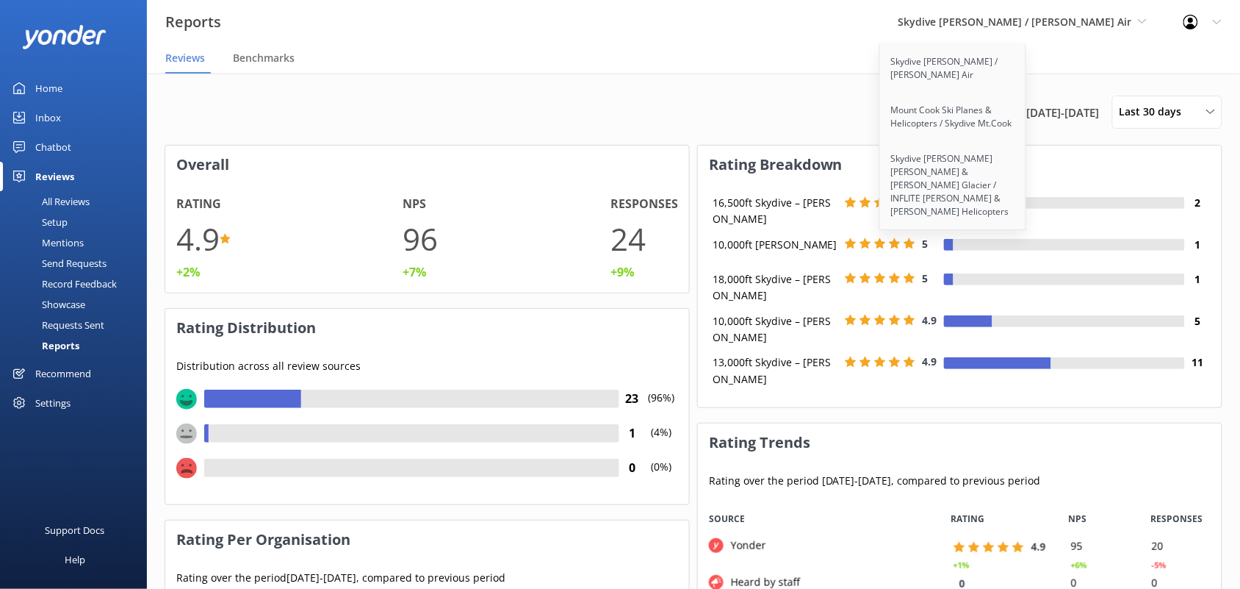
scroll to position [71, 511]
click at [1064, 17] on span "Skydive [PERSON_NAME] / [PERSON_NAME] Air" at bounding box center [1016, 22] width 234 height 14
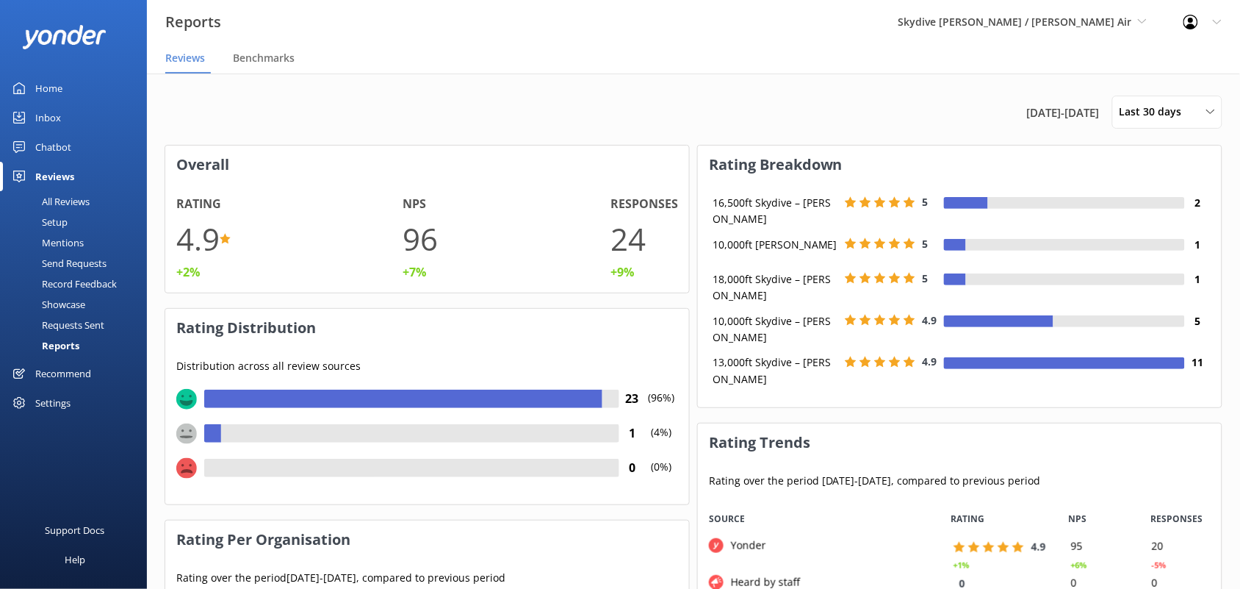
click at [1064, 17] on span "Skydive [PERSON_NAME] / [PERSON_NAME] Air" at bounding box center [1016, 22] width 234 height 14
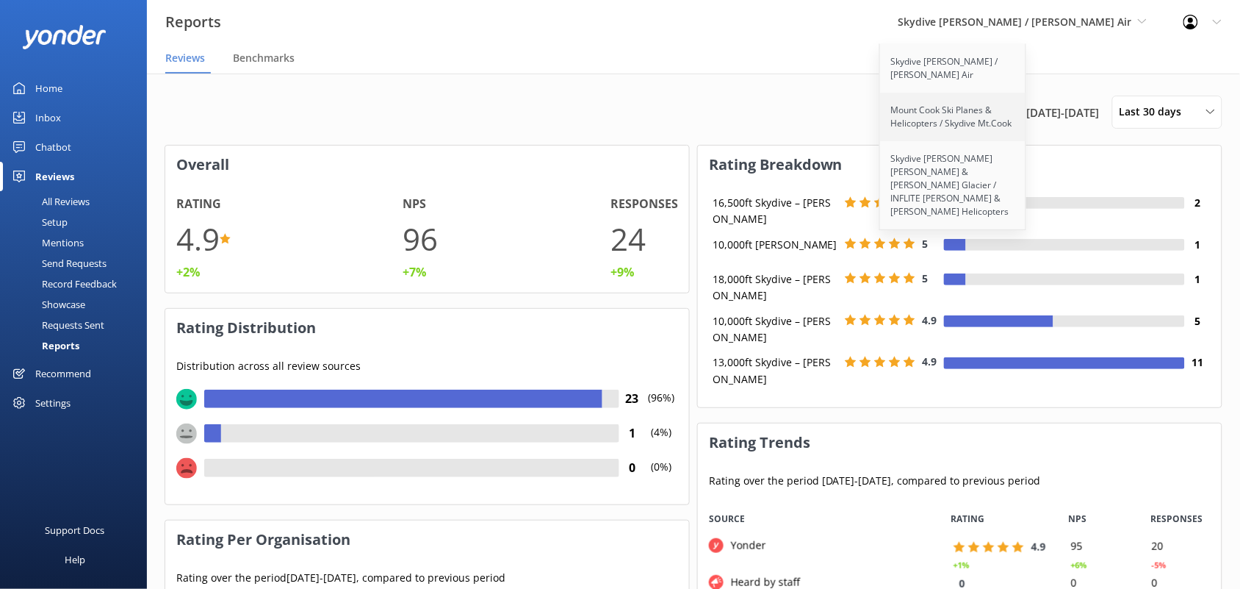
click at [974, 115] on link "Mount Cook Ski Planes & Helicopters / Skydive Mt.Cook" at bounding box center [953, 117] width 147 height 49
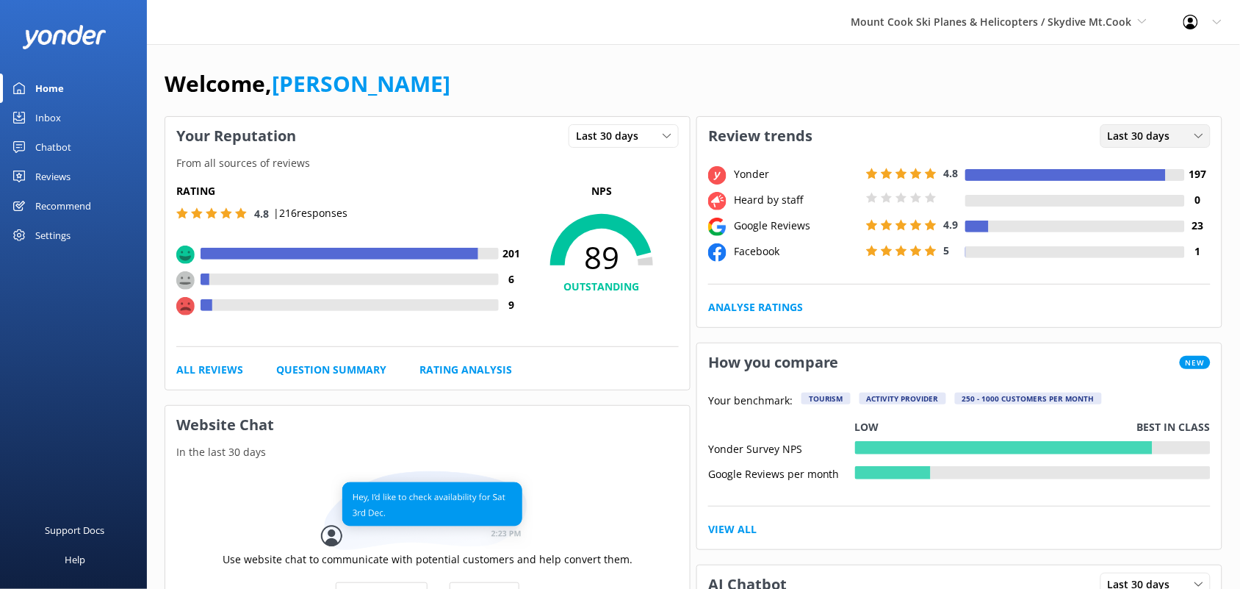
click at [1158, 129] on span "Last 30 days" at bounding box center [1143, 136] width 71 height 16
click at [66, 177] on div "Reviews" at bounding box center [52, 176] width 35 height 29
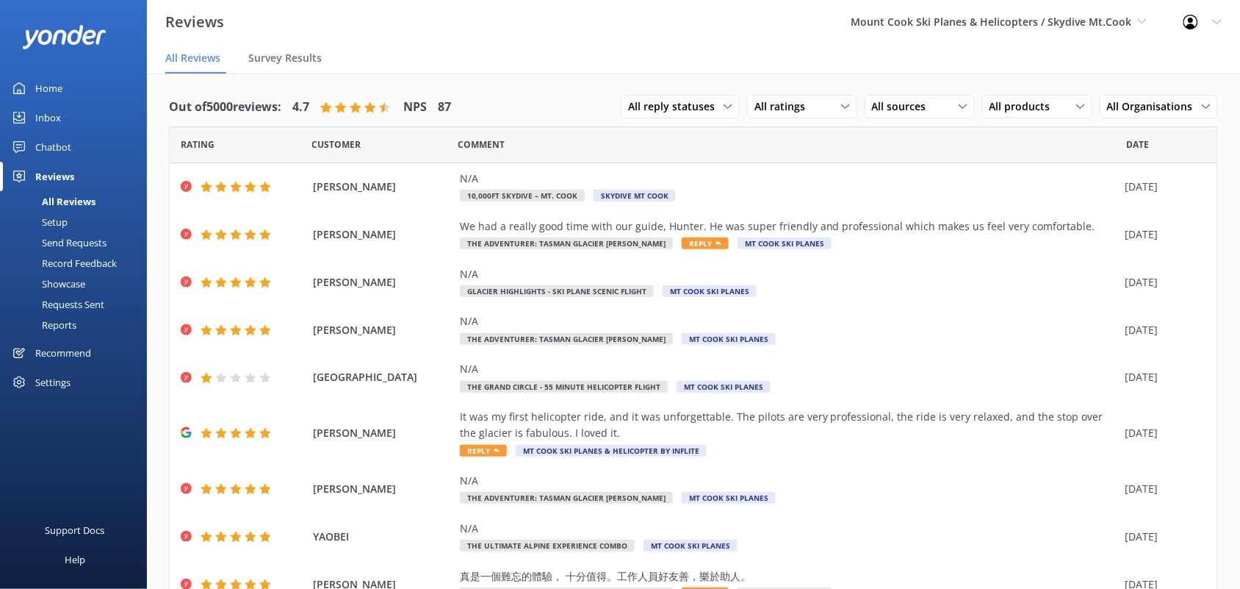
click at [60, 326] on div "Reports" at bounding box center [43, 325] width 68 height 21
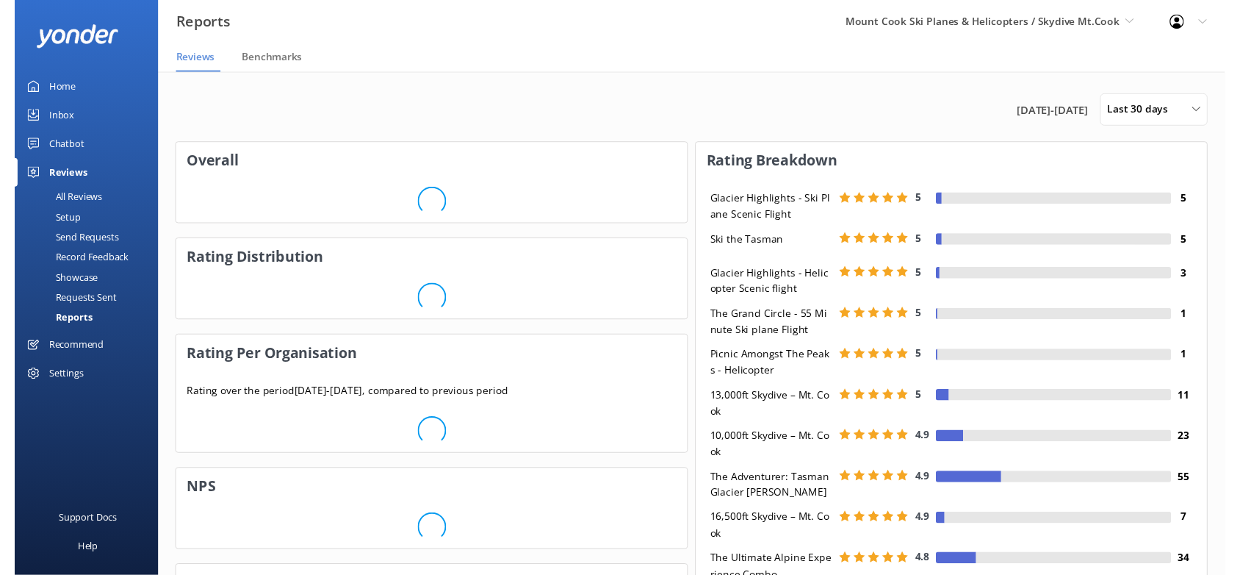
scroll to position [181, 511]
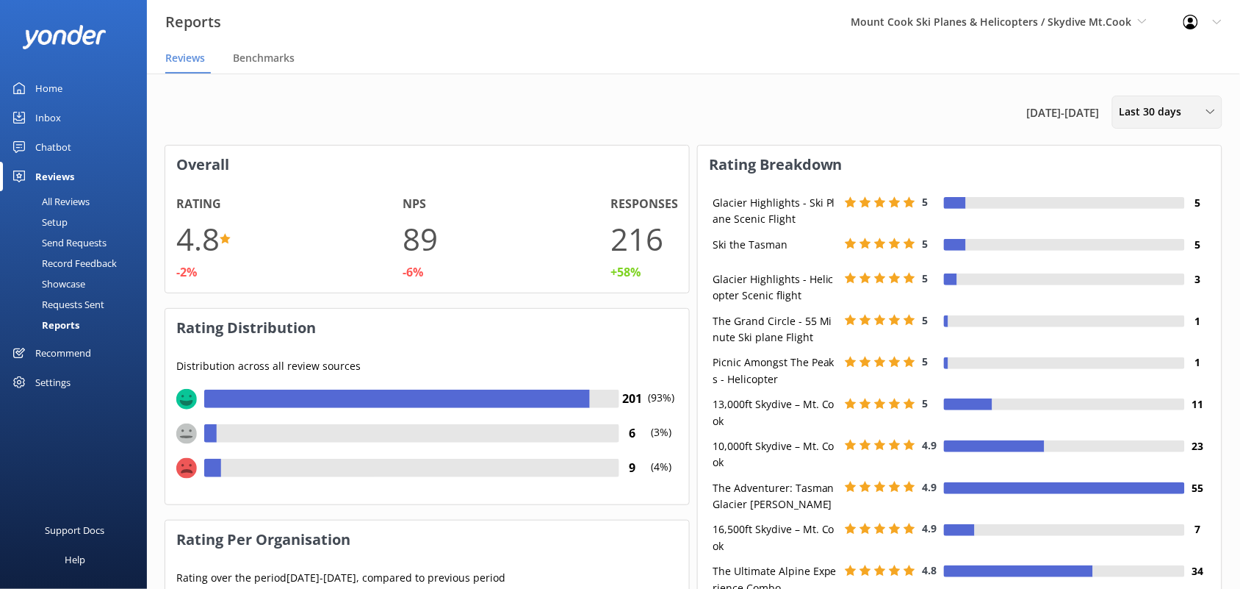
click at [1152, 104] on span "Last 30 days" at bounding box center [1155, 112] width 71 height 16
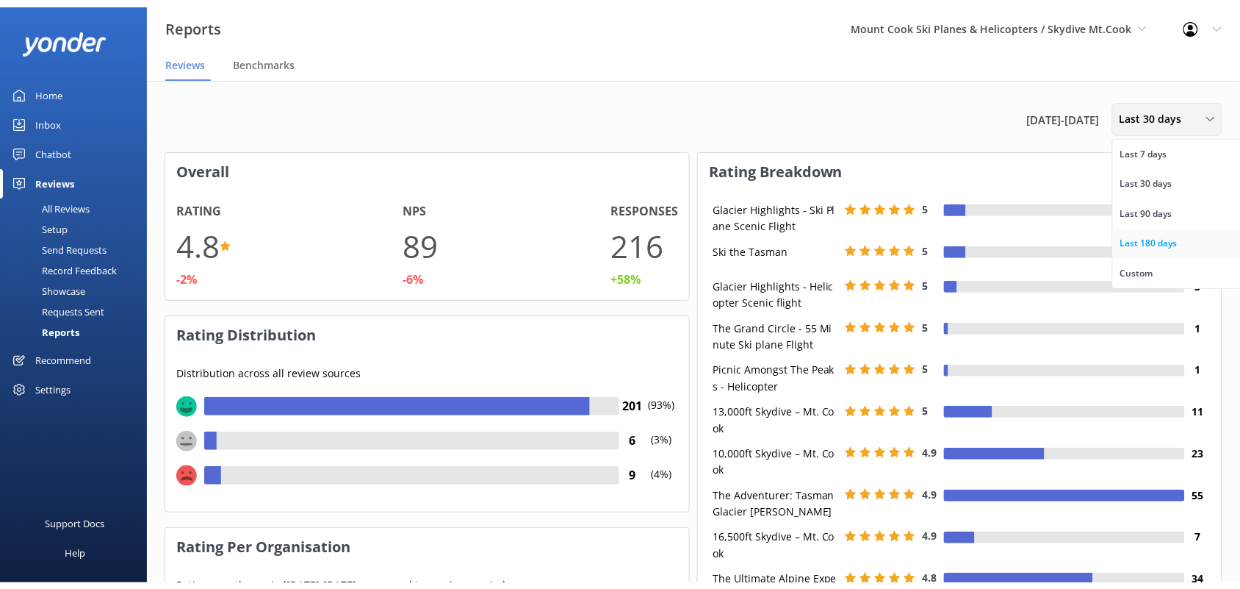
scroll to position [107, 511]
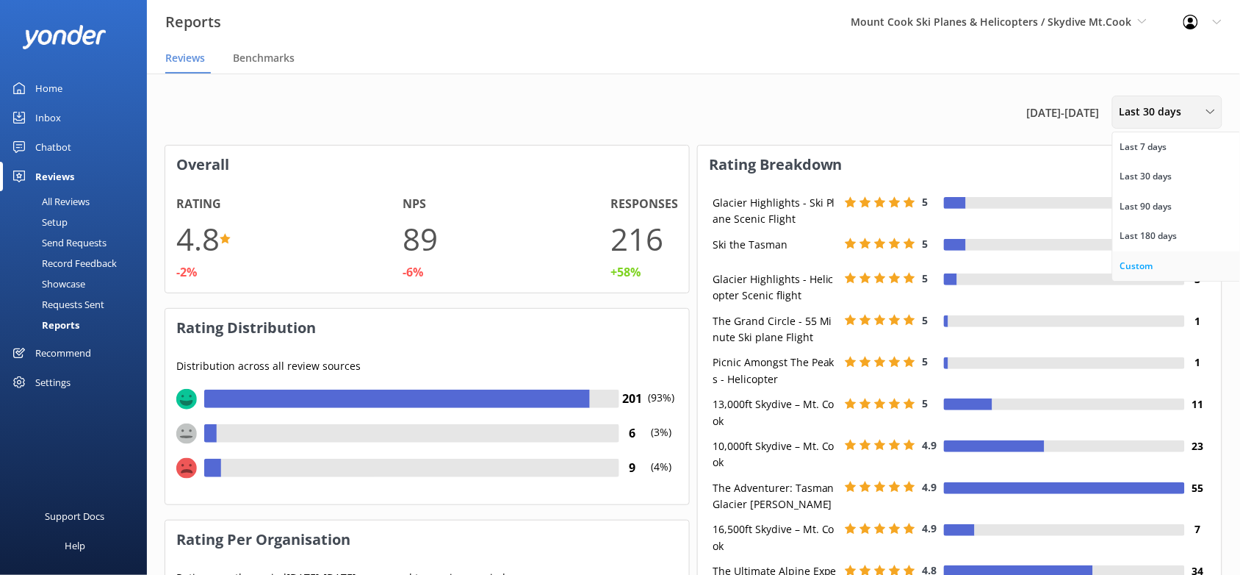
click at [1152, 254] on link "Custom" at bounding box center [1178, 265] width 131 height 29
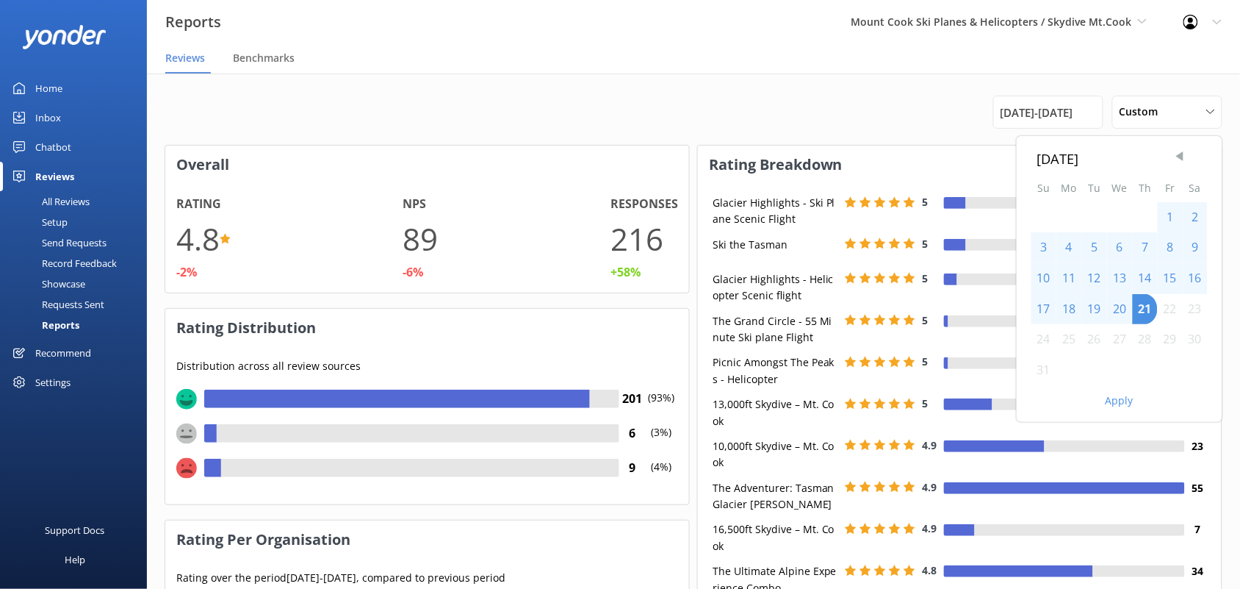
click at [1177, 151] on span "Previous Month" at bounding box center [1180, 156] width 15 height 15
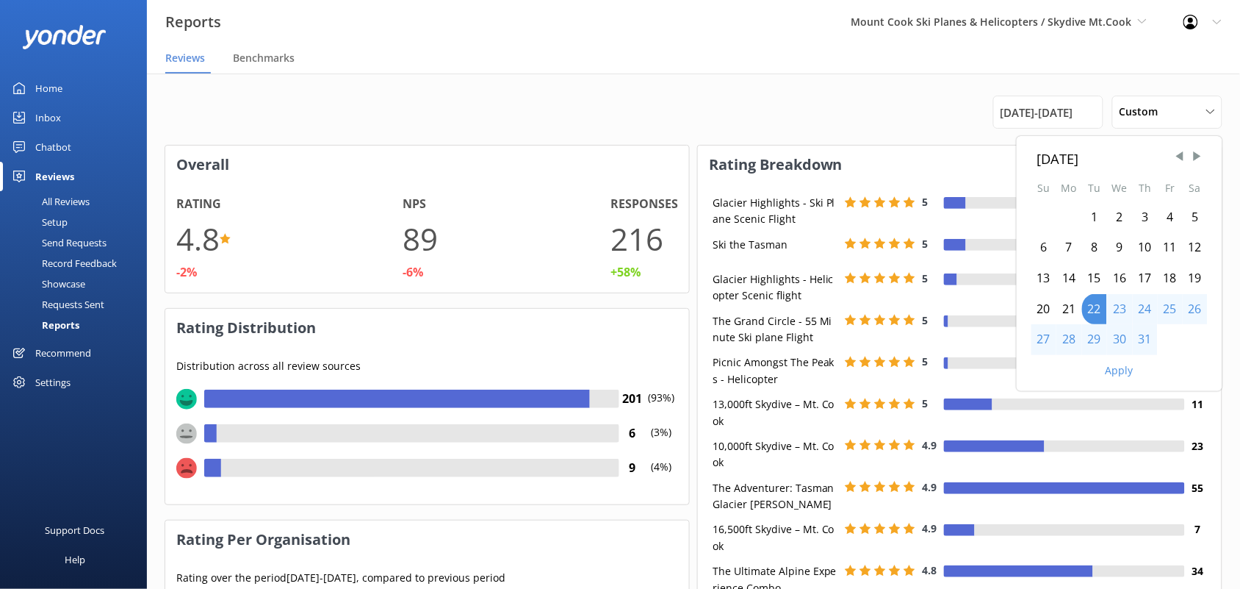
click at [1093, 218] on div "1" at bounding box center [1094, 217] width 25 height 31
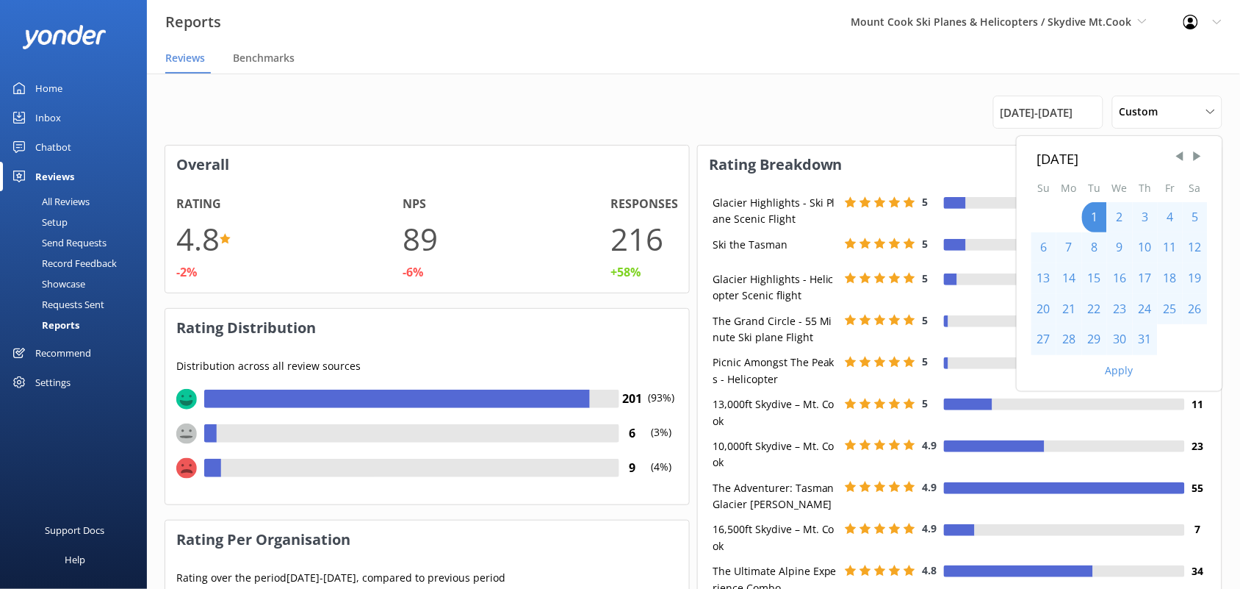
click at [1143, 344] on div "31" at bounding box center [1145, 339] width 25 height 31
click at [1107, 373] on button "Apply" at bounding box center [1120, 370] width 28 height 10
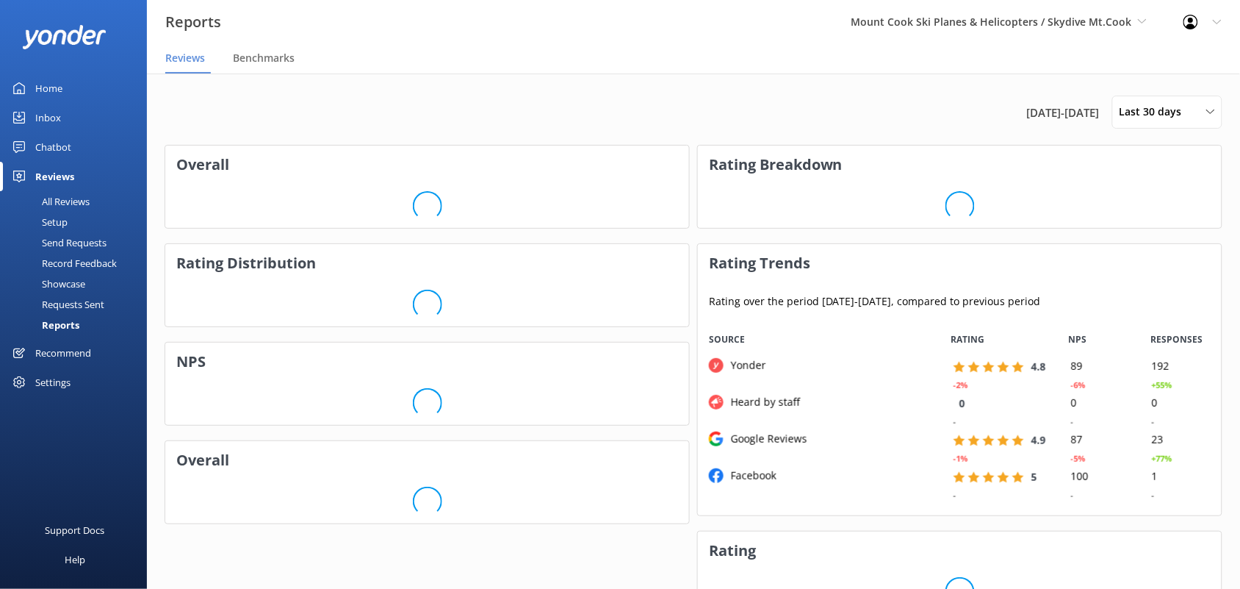
scroll to position [181, 511]
